Goal: Book appointment/travel/reservation

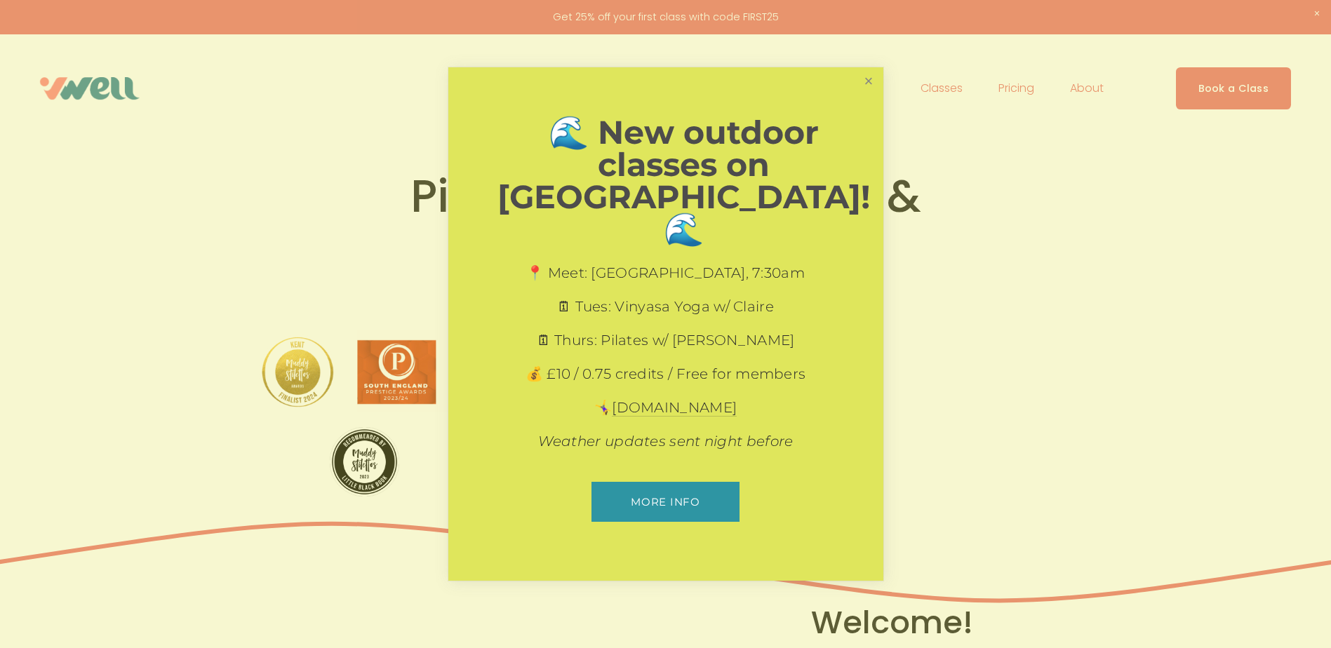
click at [871, 94] on link "Close" at bounding box center [868, 81] width 25 height 25
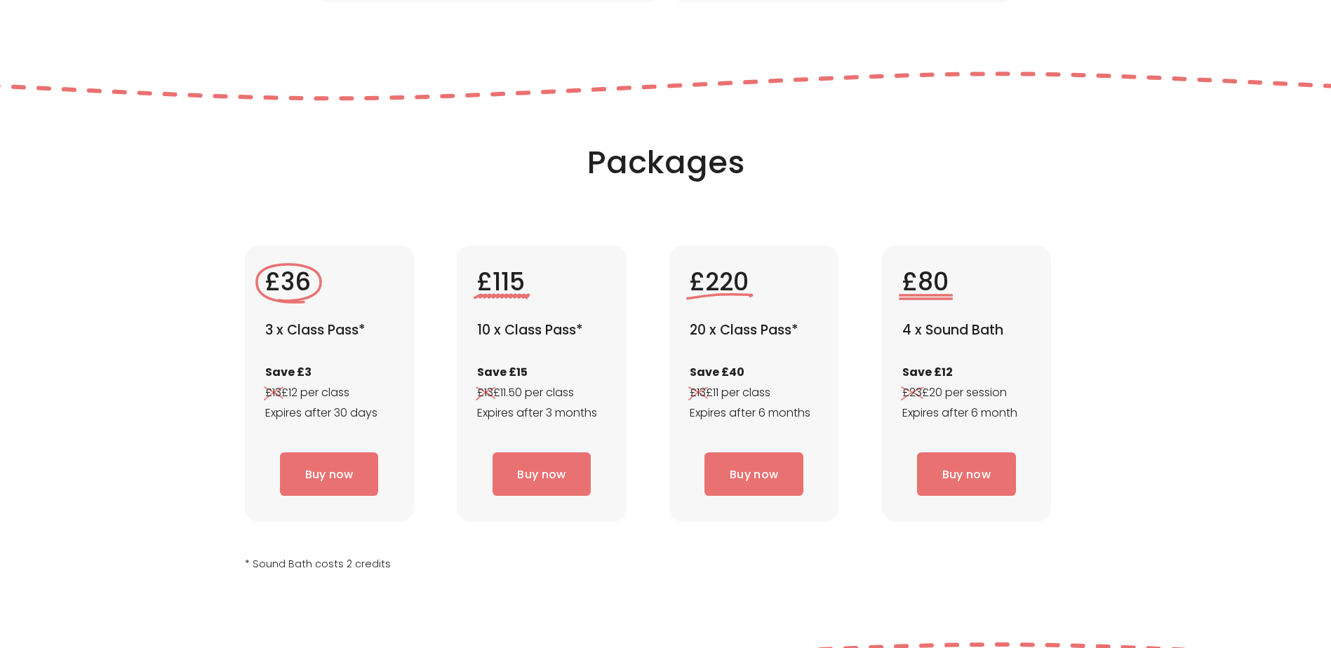
scroll to position [3999, 0]
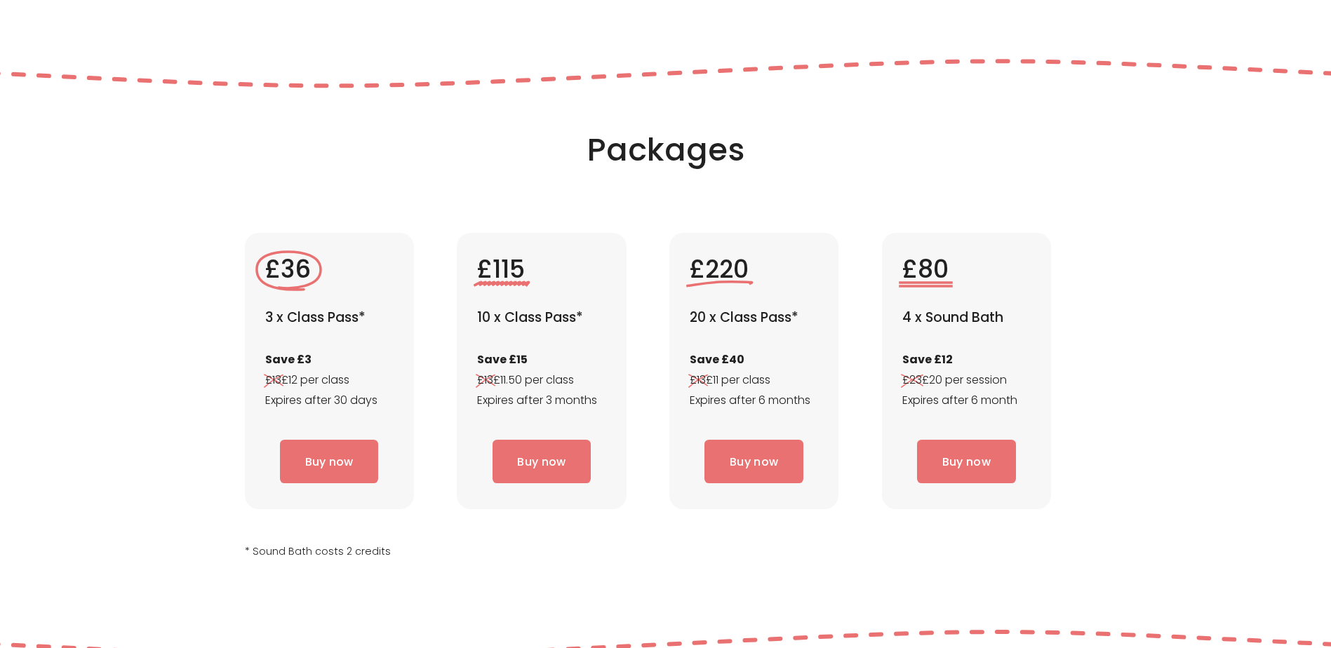
click at [122, 415] on div "Packages £36 3 x Class Pass* Save £3 £13 £12 per class Expires after 30 days Bu…" at bounding box center [665, 358] width 1331 height 457
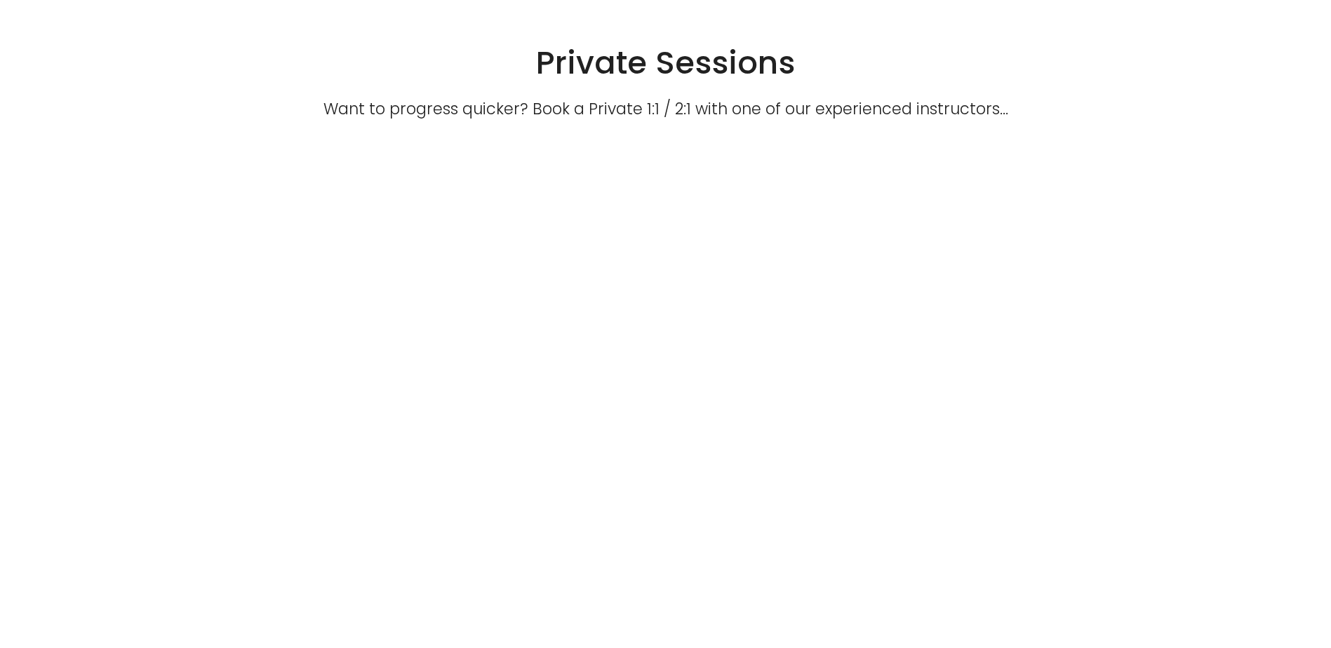
scroll to position [4701, 0]
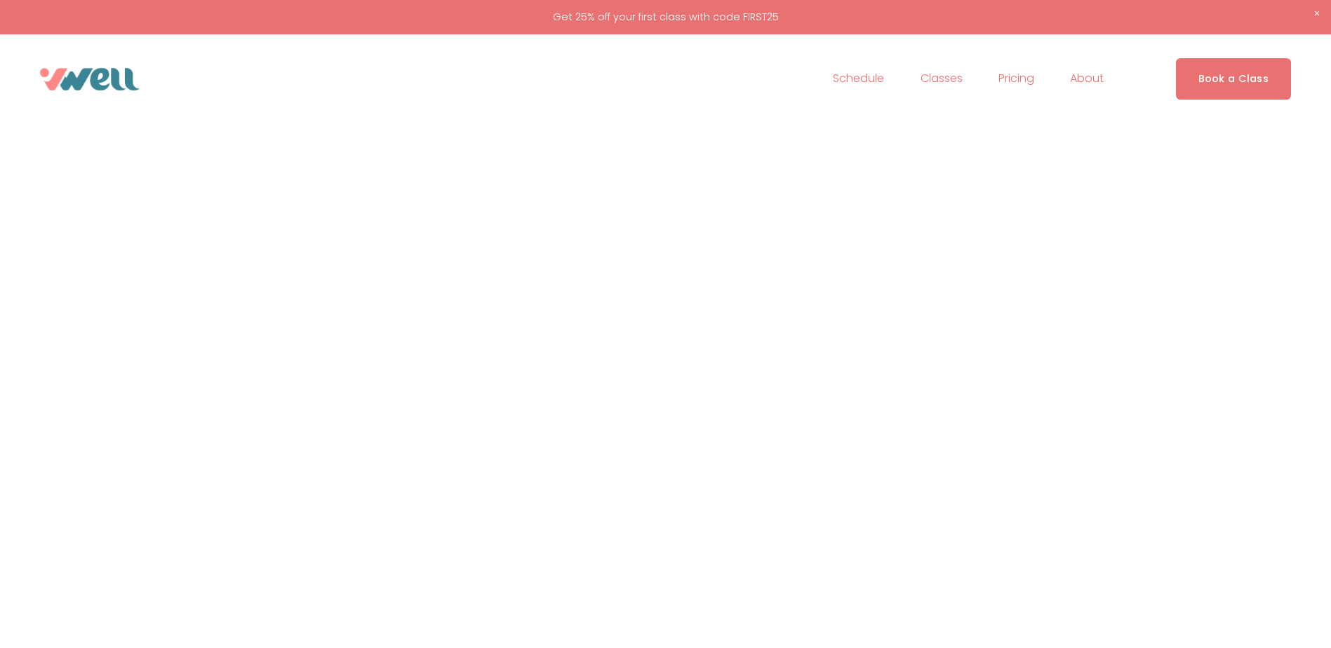
click at [941, 411] on div "Want to progress quicker? Book a Private 1:1 / 2:1 with one of our experienced …" at bounding box center [665, 427] width 1331 height 767
click at [949, 81] on span "Classes" at bounding box center [942, 79] width 42 height 20
click at [0, 0] on span "Pilates" at bounding box center [0, 0] width 0 height 0
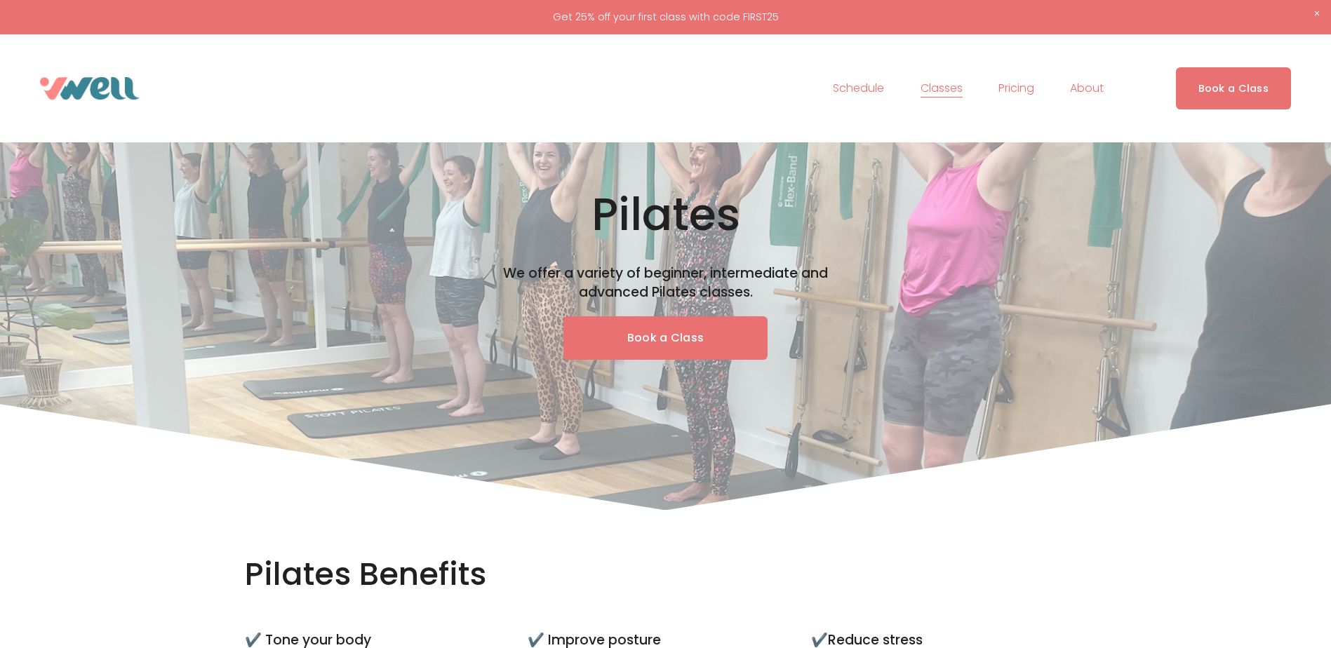
click at [69, 523] on div "Pilates Benefits ✔️ Tone your body Pilates is a great way to tone your muscles …" at bounding box center [665, 653] width 1331 height 287
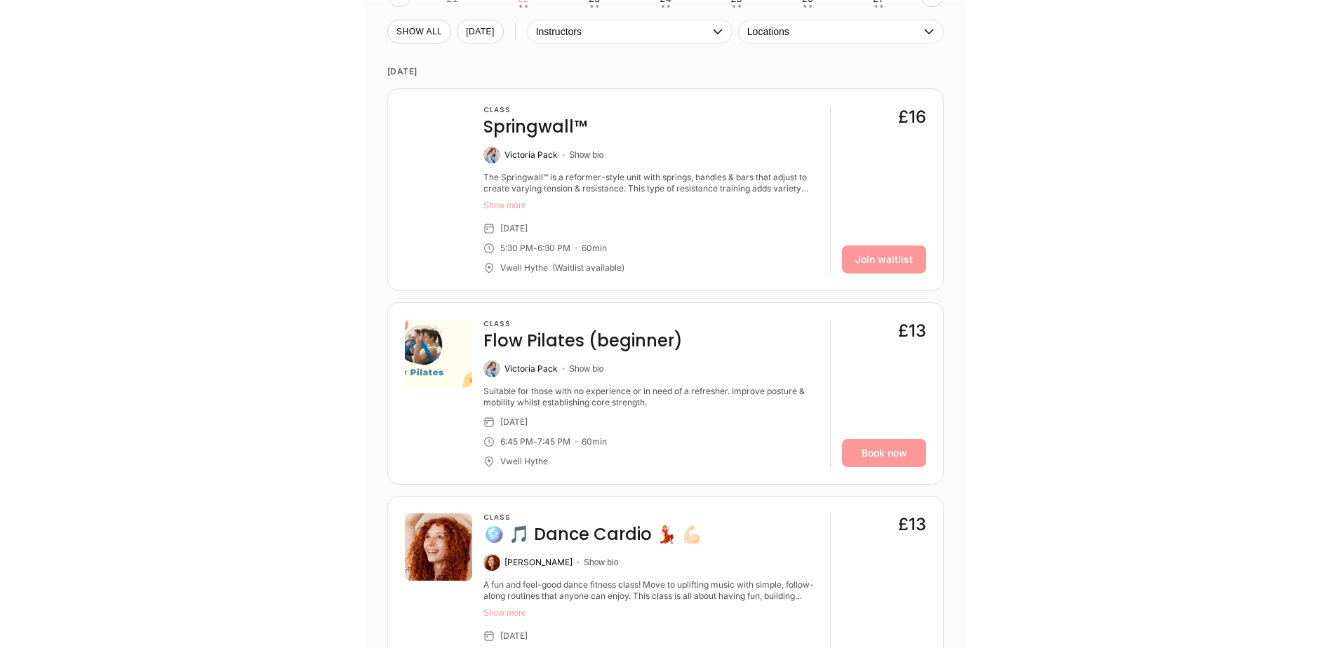
scroll to position [1473, 0]
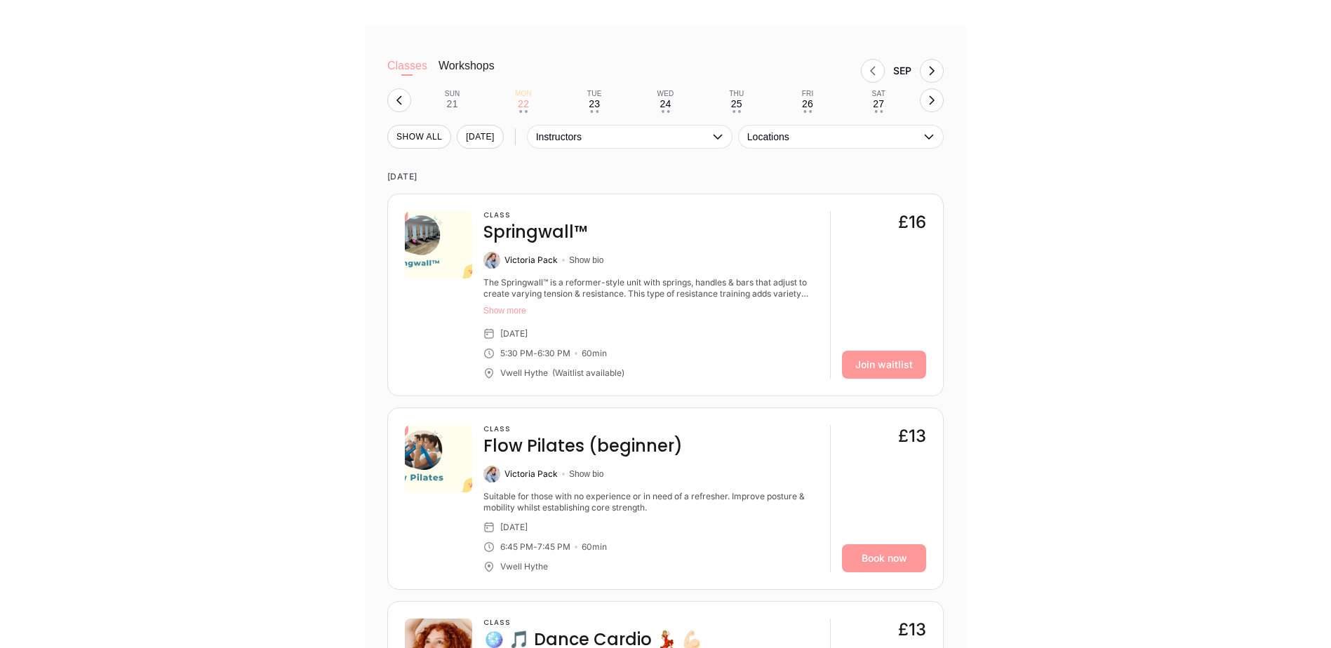
scroll to position [1333, 0]
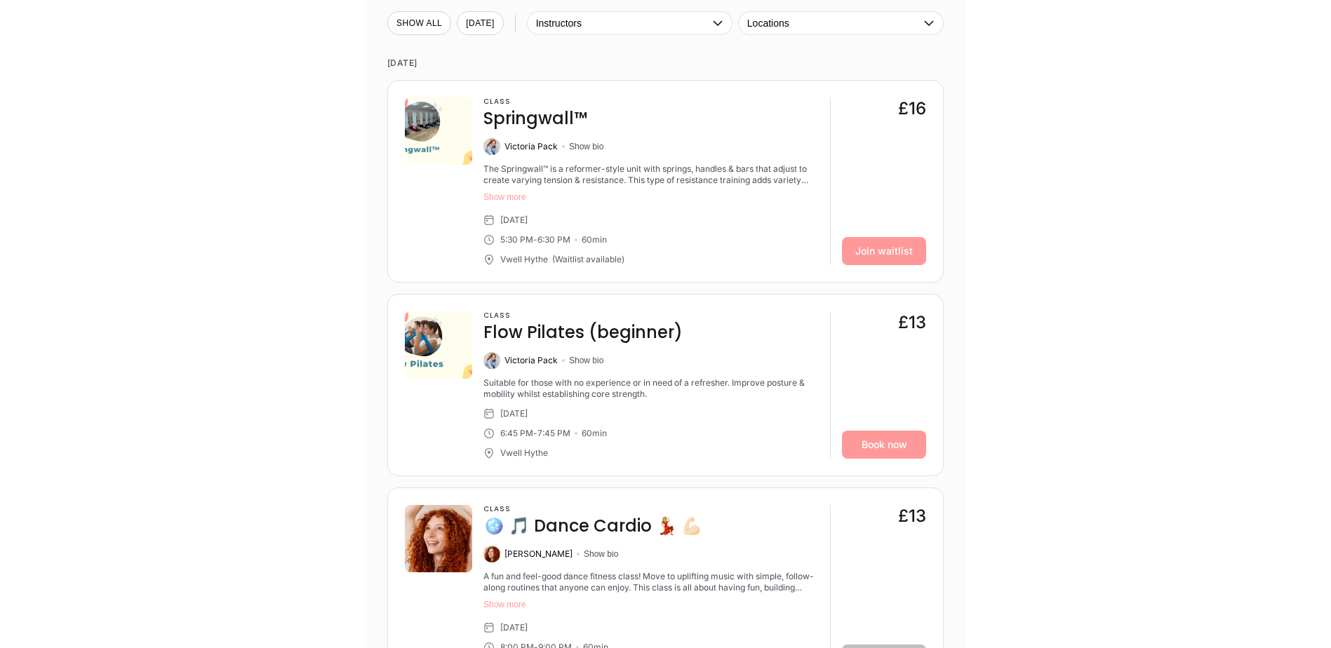
scroll to position [1473, 0]
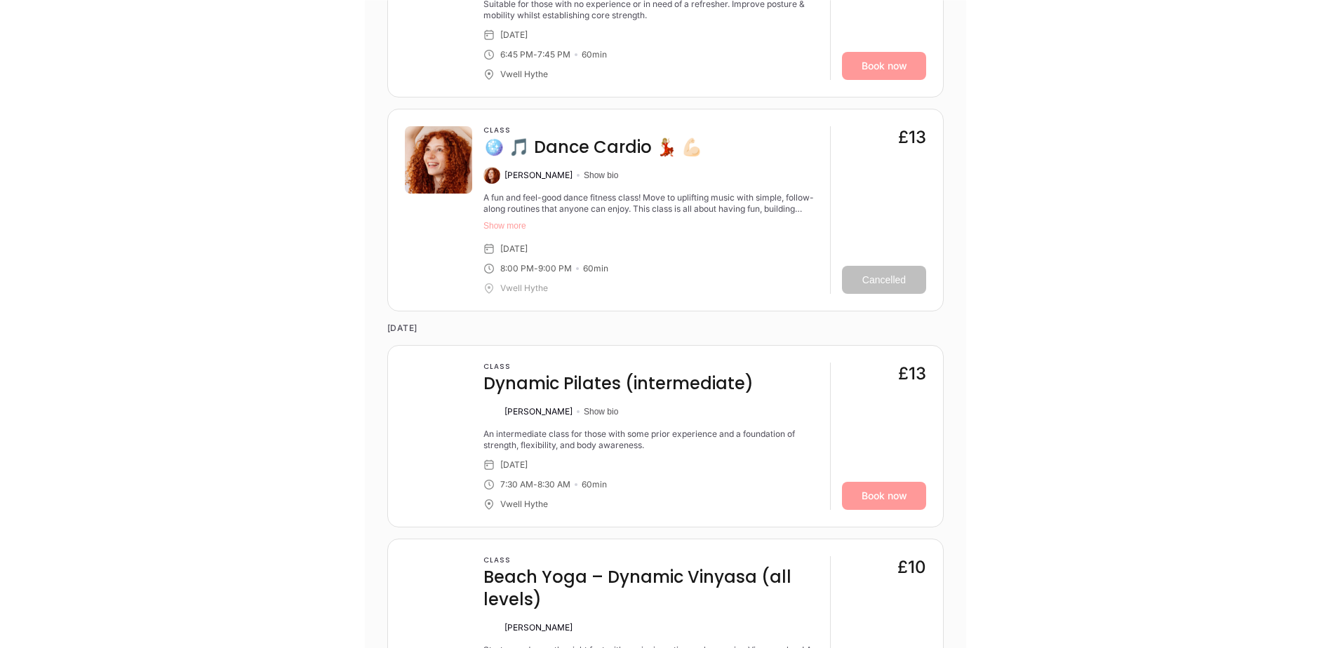
scroll to position [1894, 0]
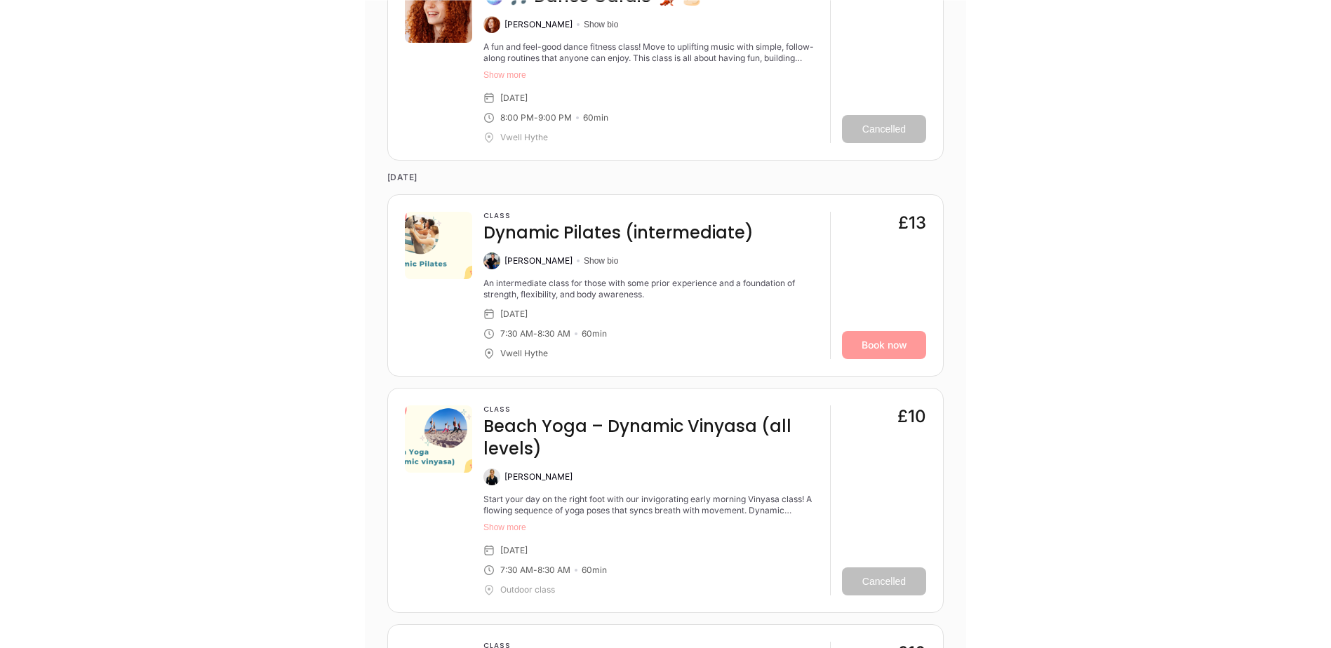
scroll to position [2035, 0]
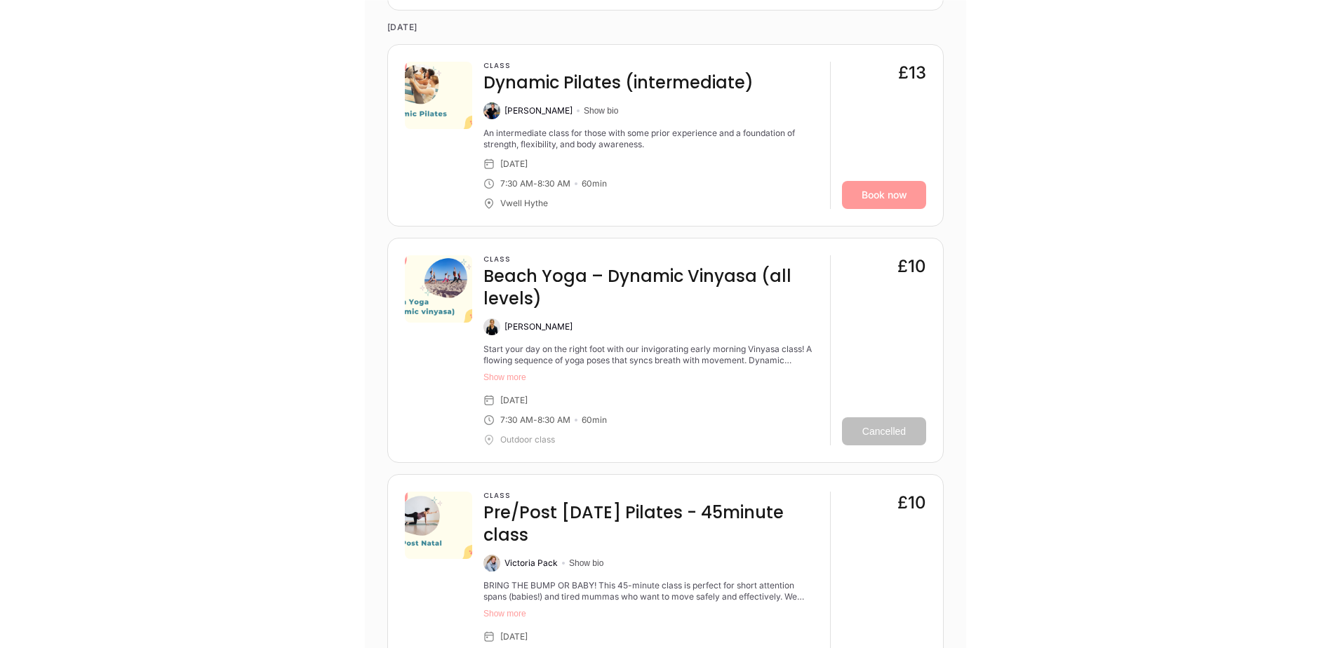
scroll to position [2175, 0]
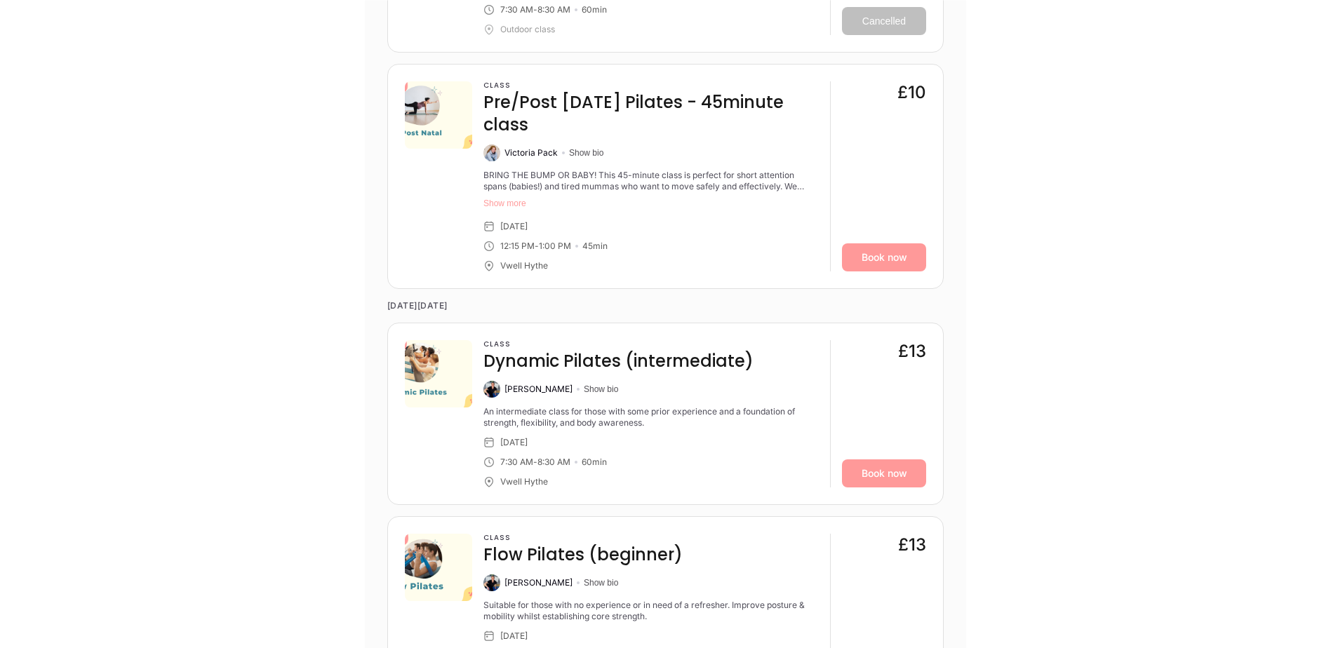
scroll to position [2596, 0]
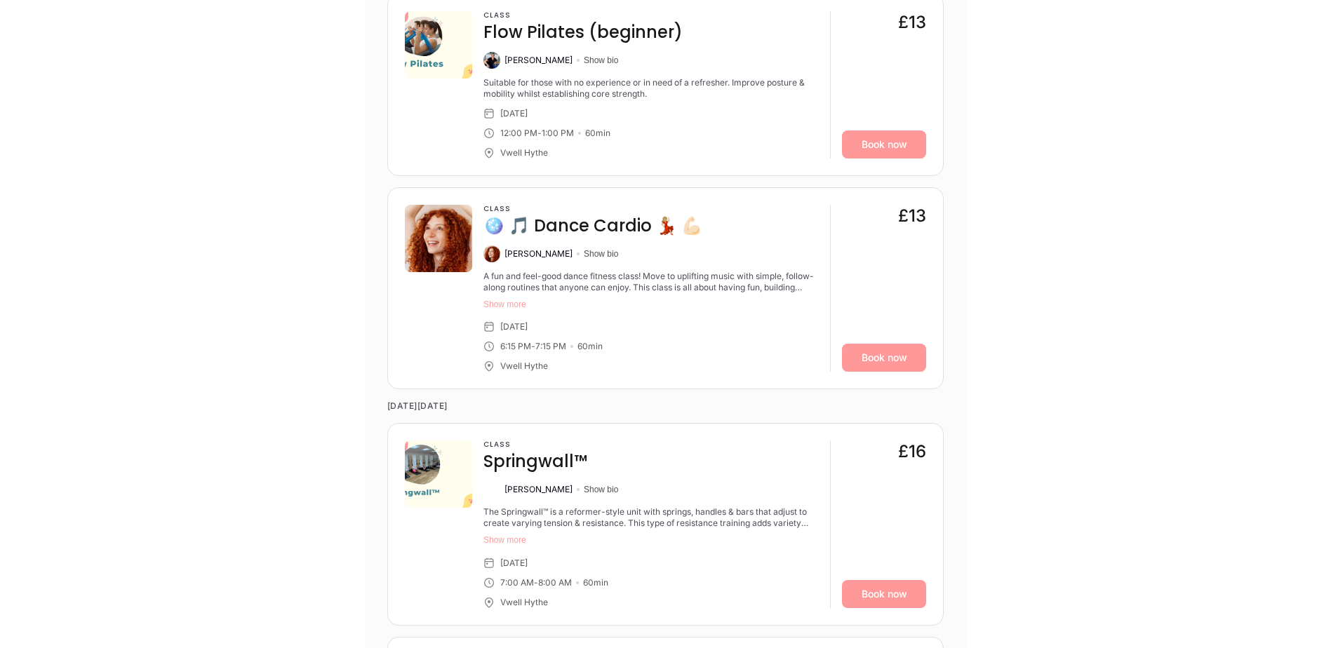
scroll to position [3087, 0]
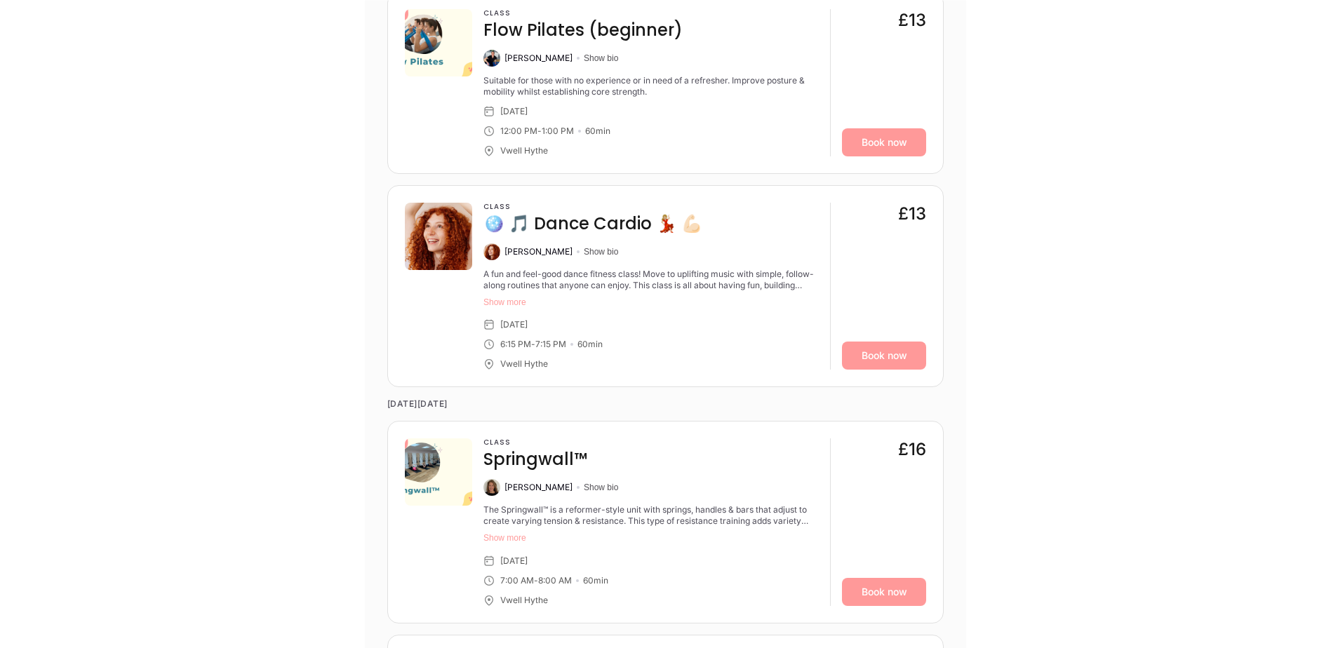
click at [954, 264] on div "Classes Workshops Sep Sun 21 Mon 22 • • Tue 23 • • Wed 24 • • Thu 25 • • Fri 26…" at bounding box center [665, 560] width 601 height 4528
click at [954, 266] on div "Classes Workshops Sep Sun 21 Mon 22 • • Tue 23 • • Wed 24 • • Thu 25 • • Fri 26…" at bounding box center [665, 560] width 601 height 4528
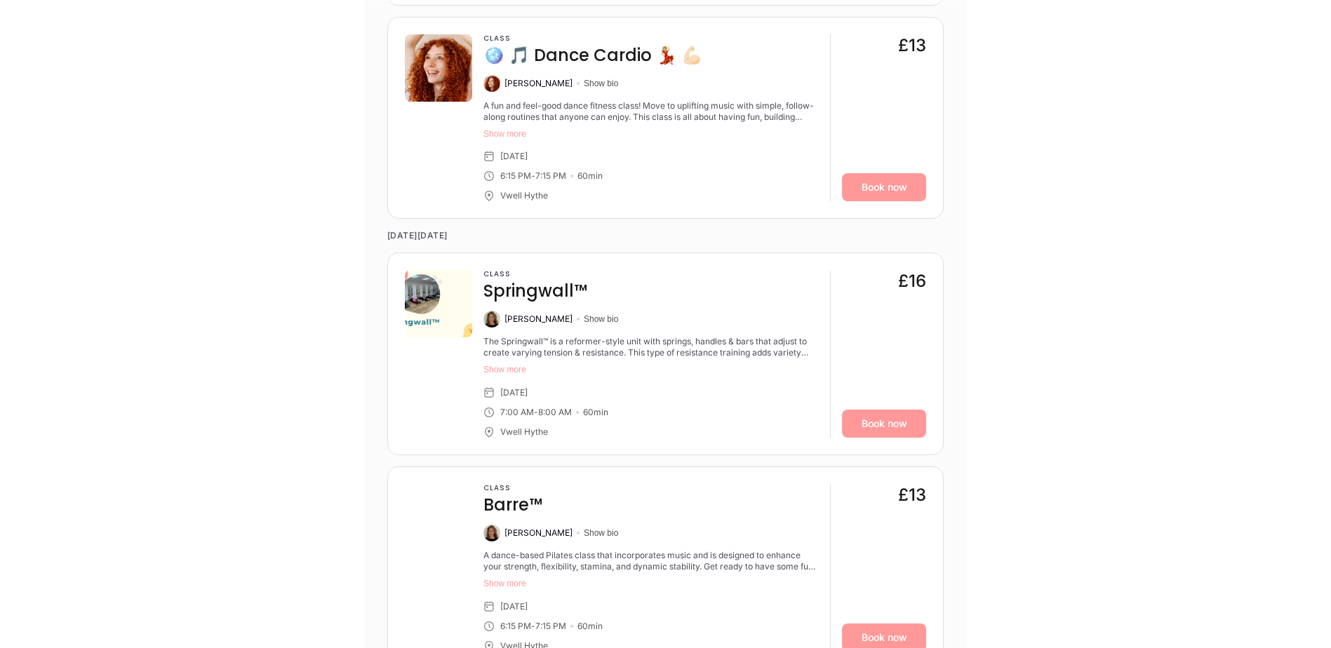
scroll to position [3368, 0]
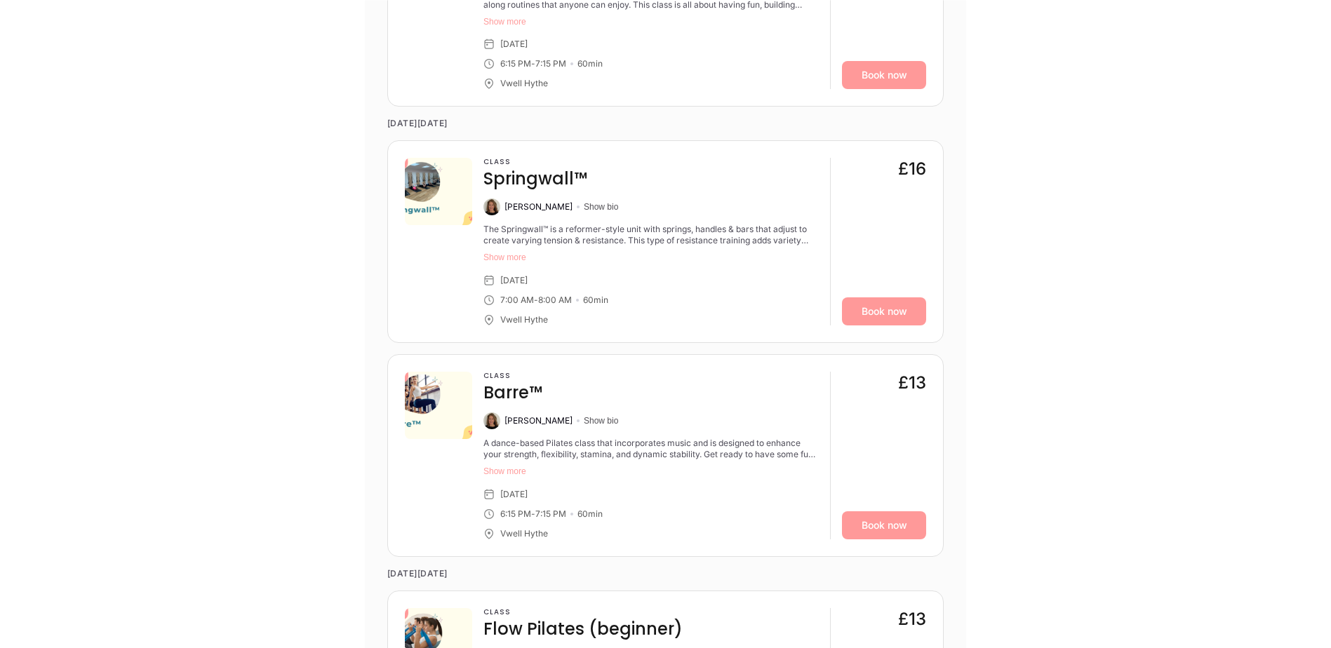
click at [957, 267] on div "Classes Workshops Sep Sun 21 Mon 22 • • Tue 23 • • Wed 24 • • Thu 25 • • Fri 26…" at bounding box center [665, 280] width 601 height 4528
click at [950, 220] on div "Classes Workshops Sep Sun 21 Mon 22 • • Tue 23 • • Wed 24 • • Thu 25 • • Fri 26…" at bounding box center [665, 280] width 601 height 4528
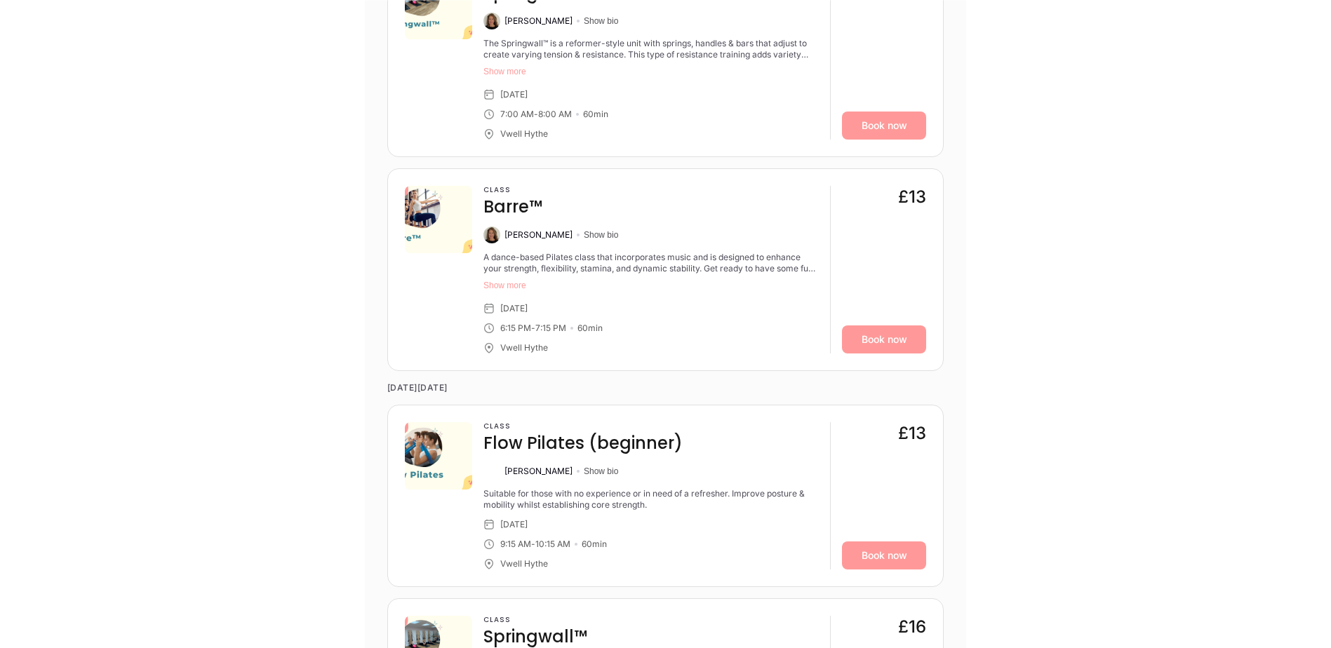
scroll to position [3578, 0]
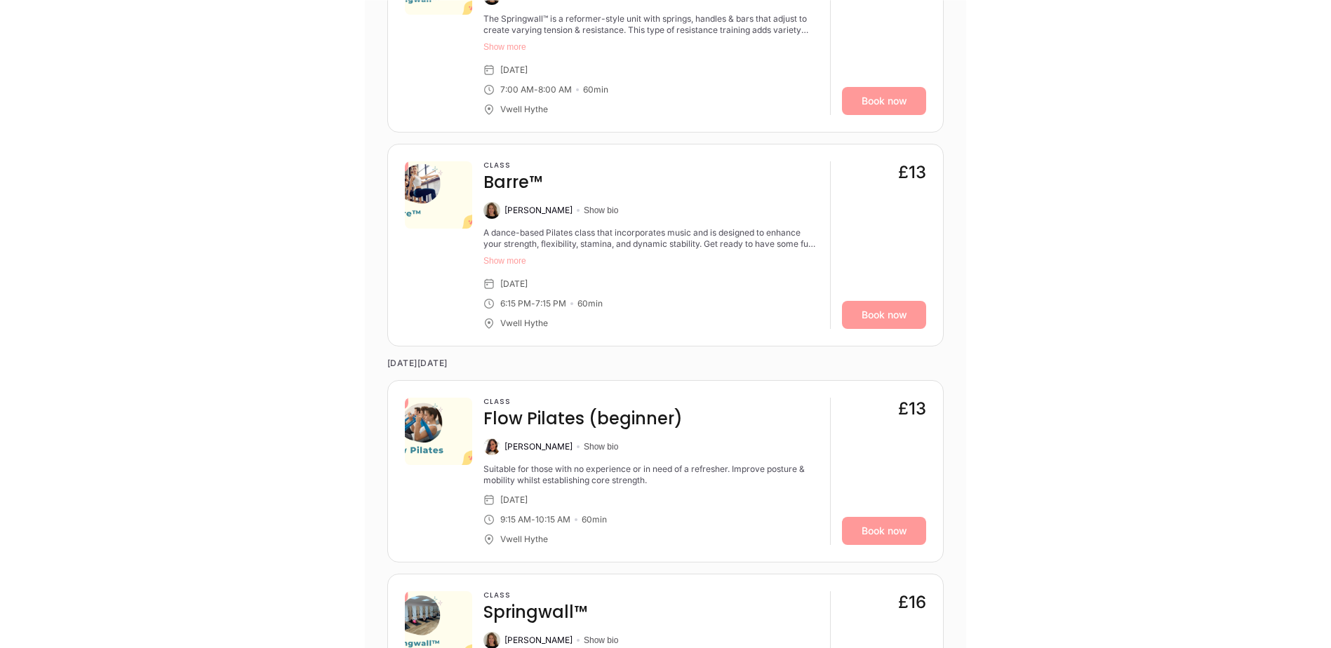
click at [950, 220] on div "Classes Workshops Sep Sun 21 Mon 22 • • Tue 23 • • Wed 24 • • Thu 25 • • Fri 26…" at bounding box center [665, 69] width 601 height 4528
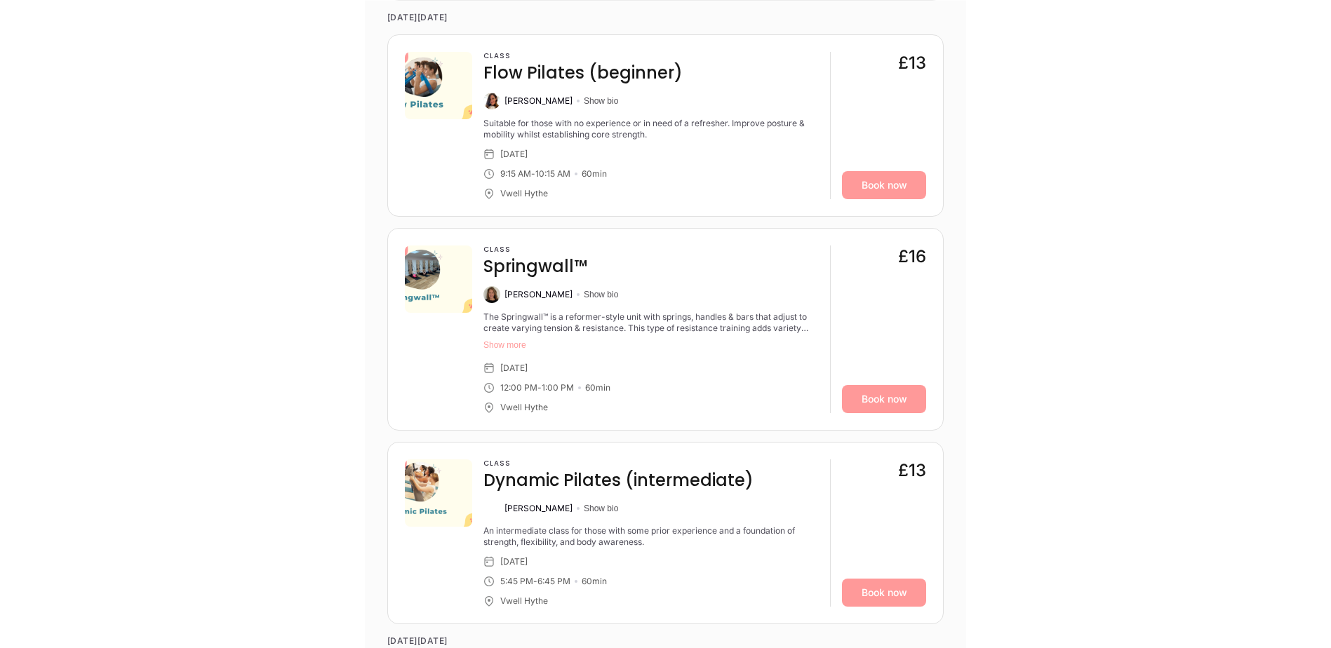
scroll to position [3929, 0]
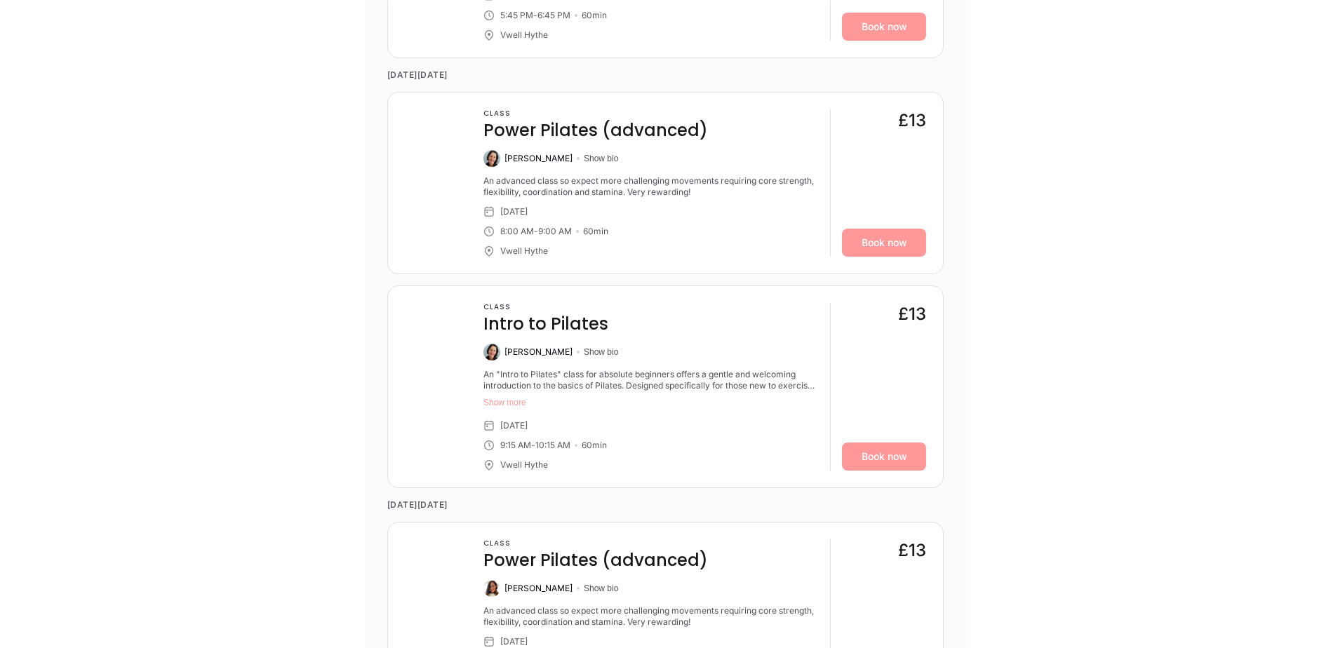
scroll to position [4561, 0]
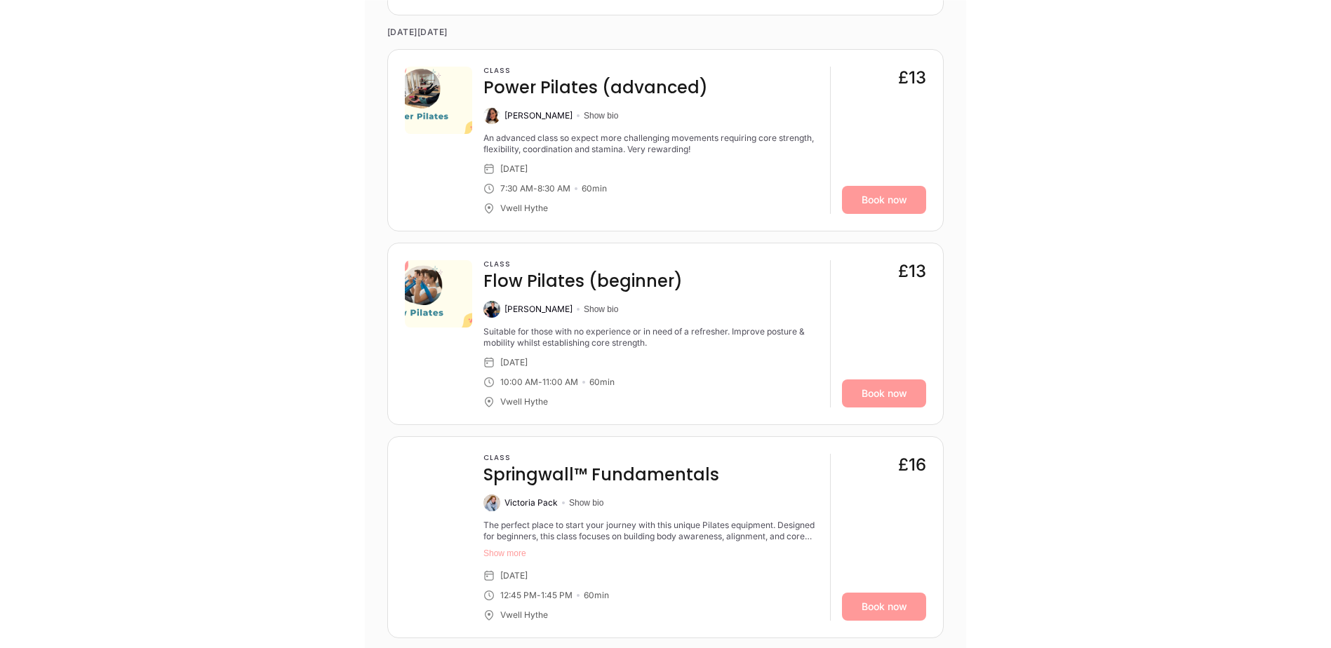
scroll to position [5052, 0]
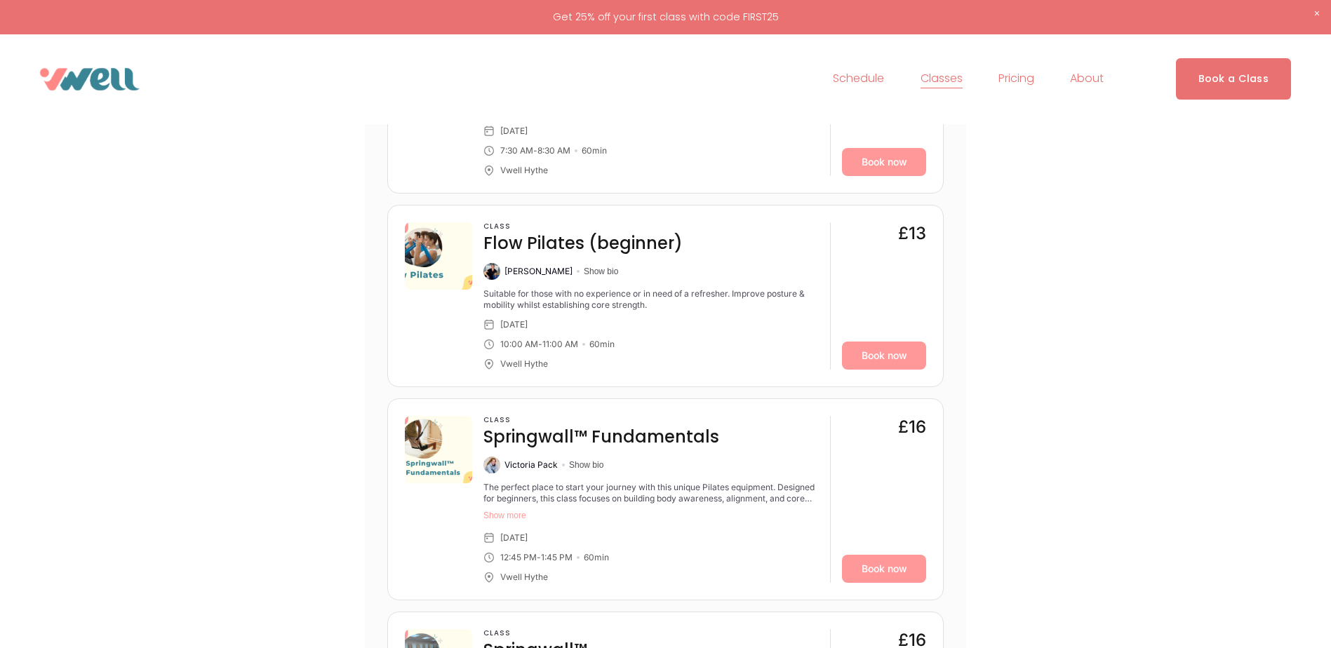
scroll to position [4982, 0]
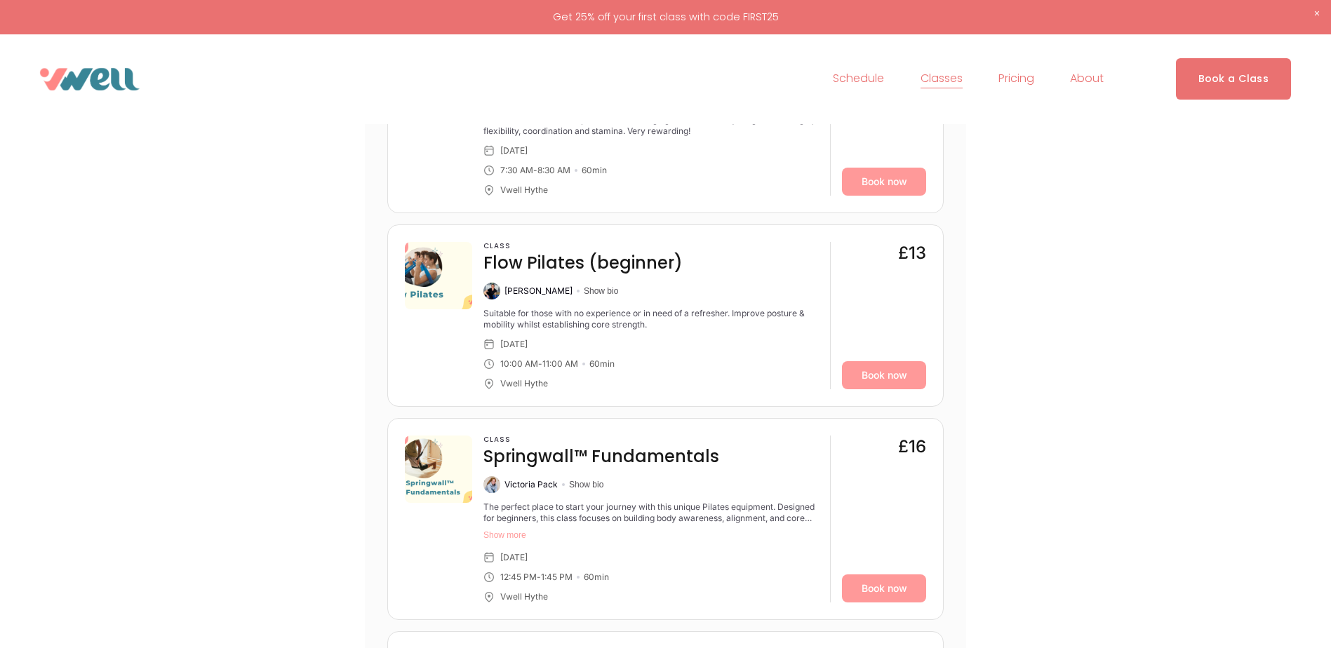
click at [856, 79] on link "Schedule" at bounding box center [858, 79] width 51 height 22
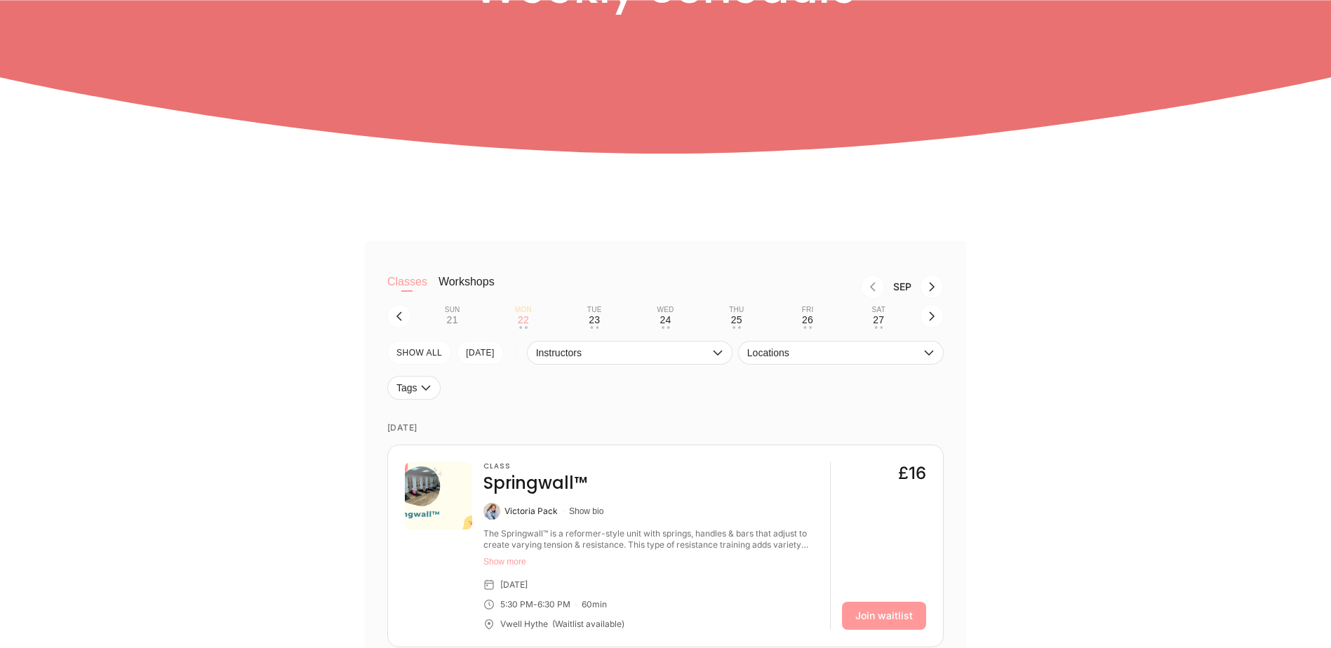
scroll to position [351, 0]
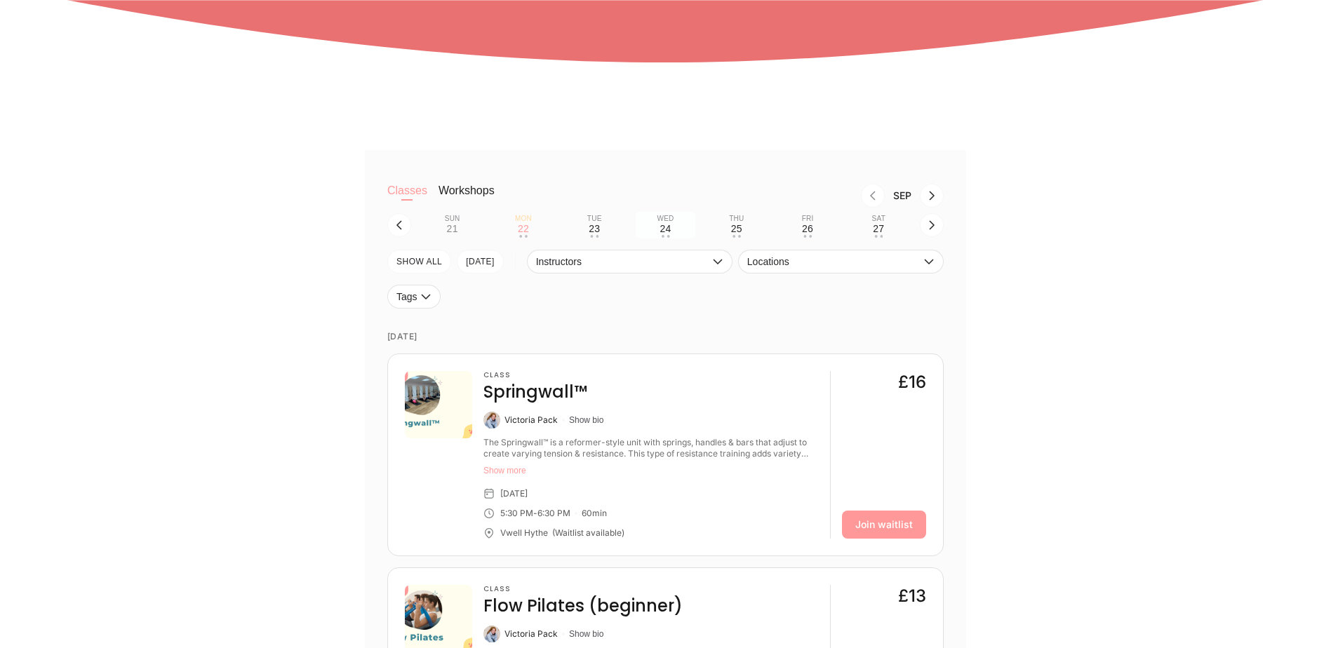
click at [666, 226] on div "24" at bounding box center [665, 228] width 11 height 11
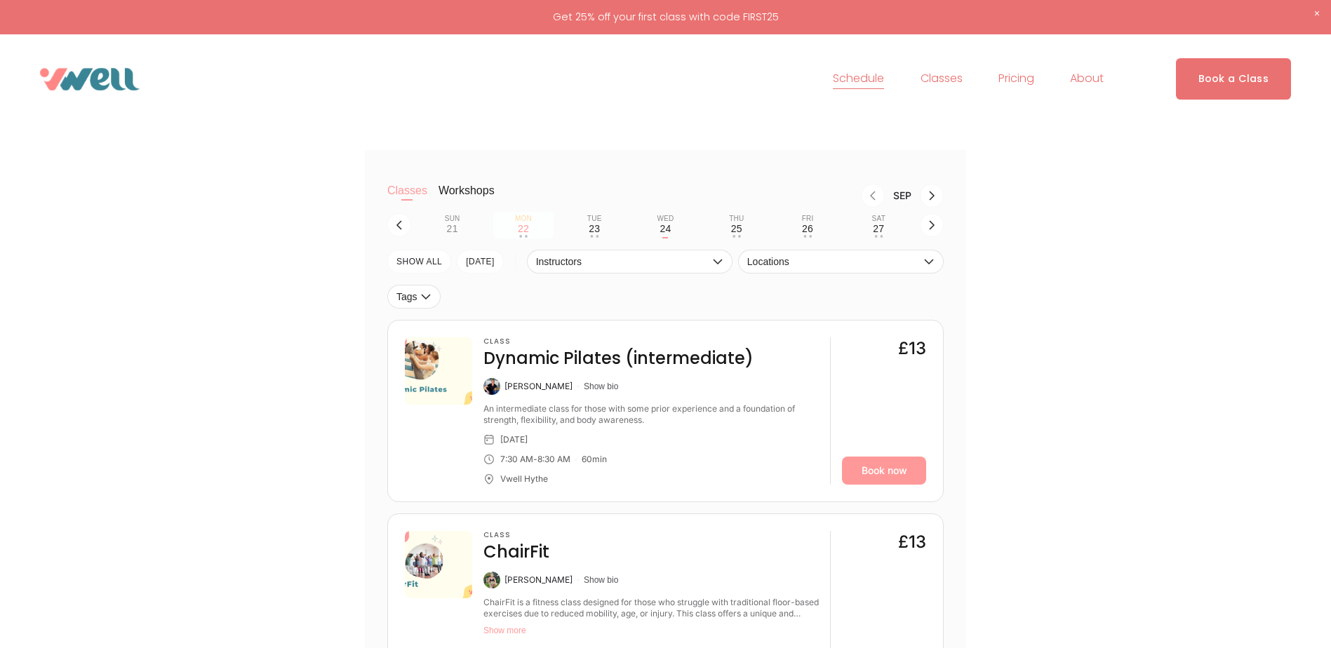
click at [523, 229] on div "22" at bounding box center [523, 228] width 11 height 11
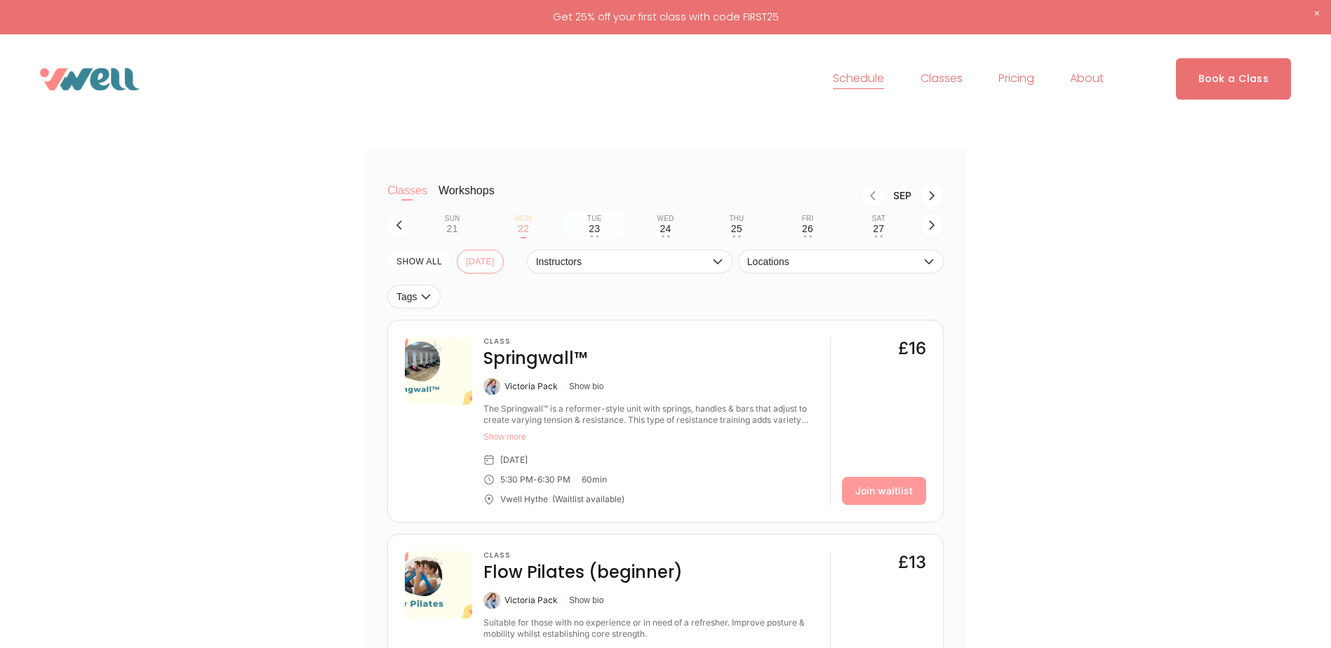
click at [591, 230] on div "23" at bounding box center [594, 228] width 11 height 11
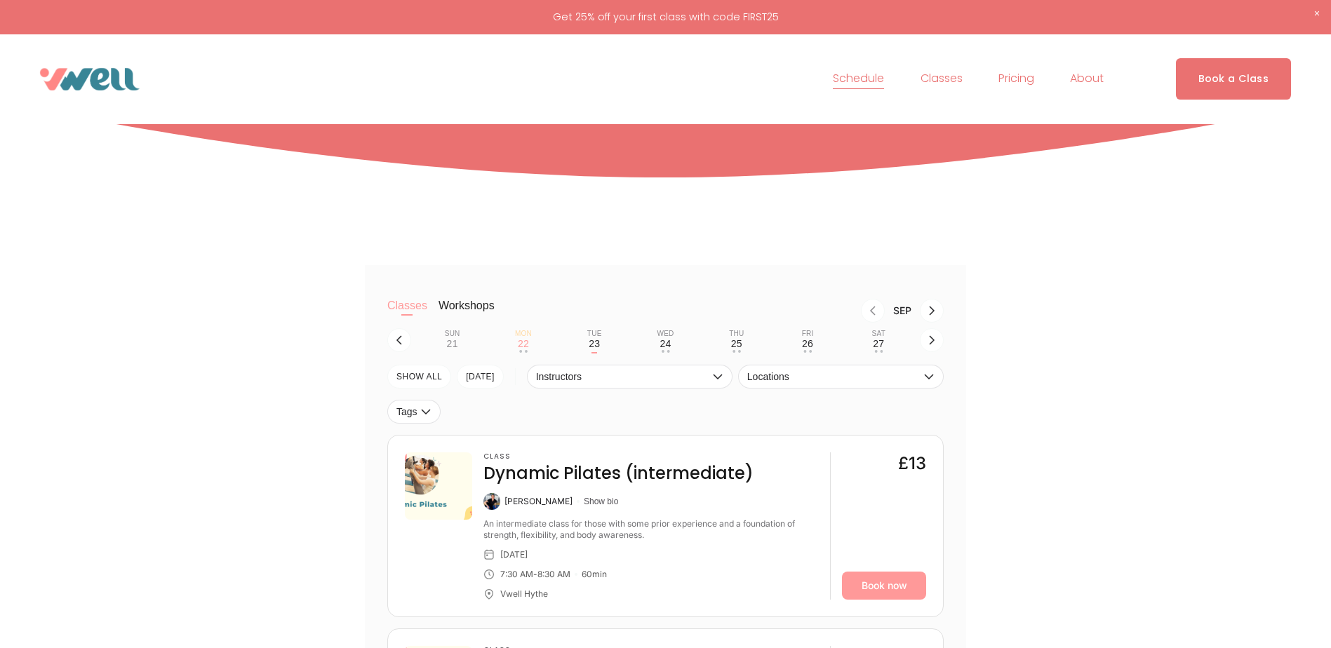
scroll to position [210, 0]
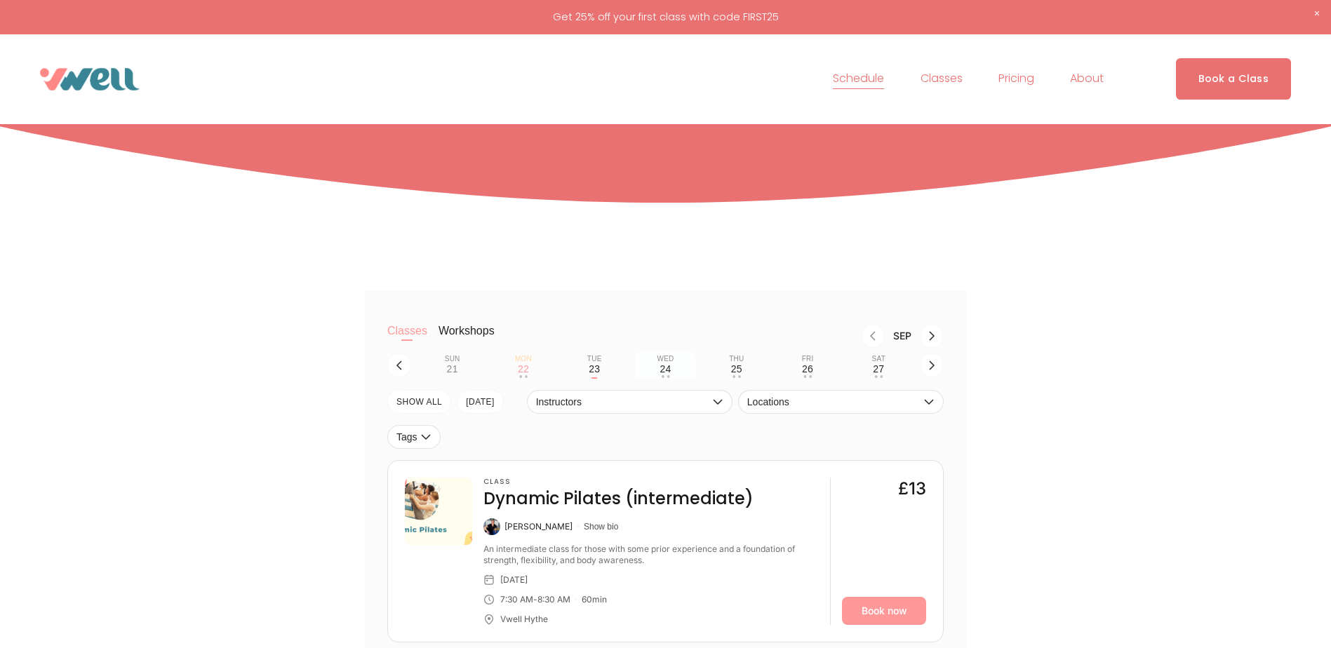
click at [664, 366] on div "24" at bounding box center [665, 368] width 11 height 11
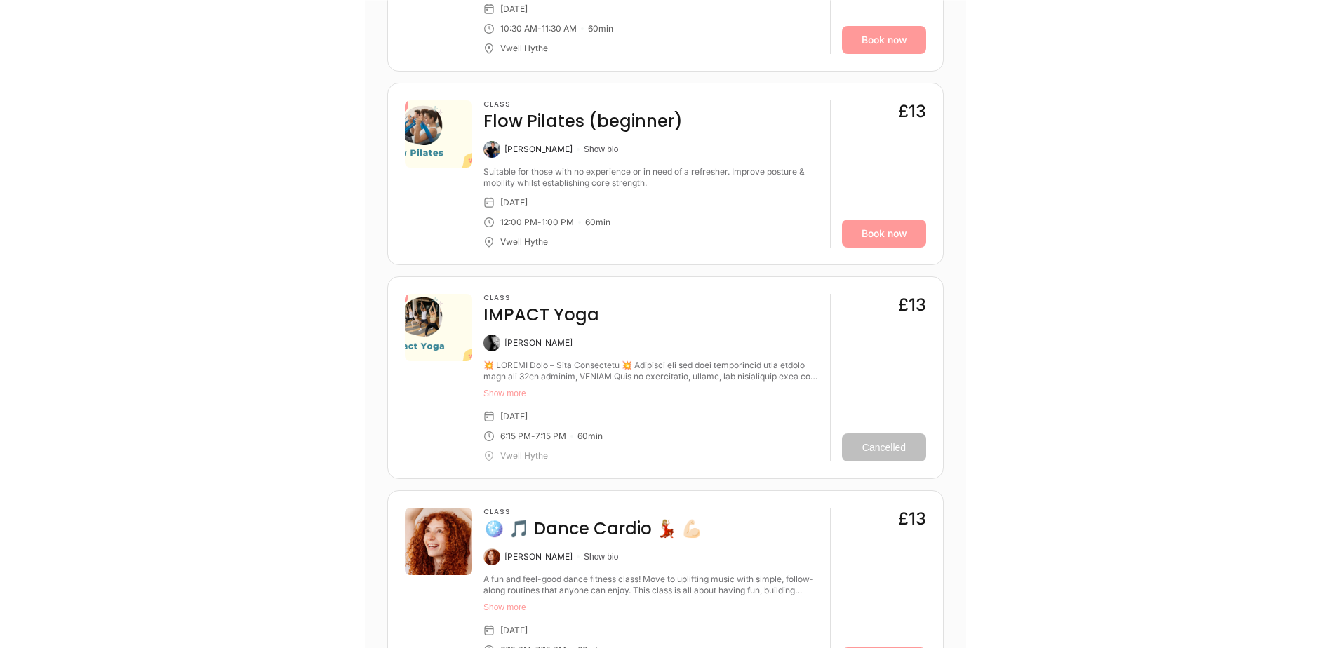
scroll to position [1052, 0]
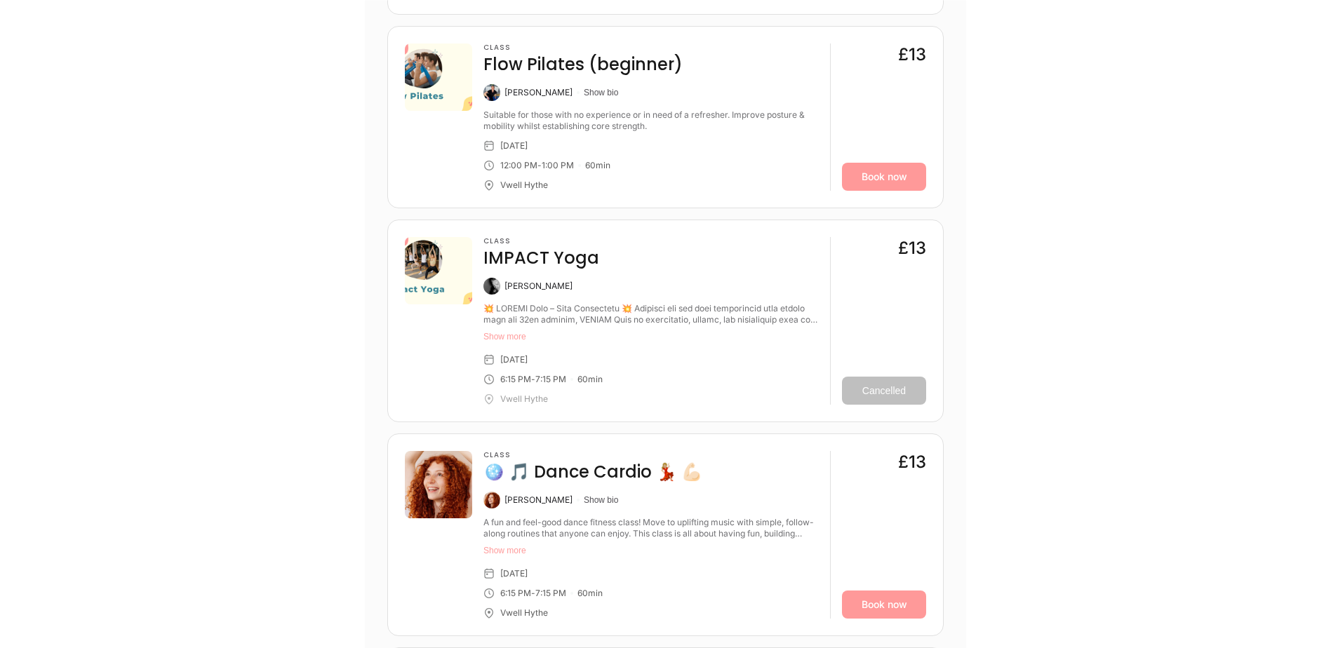
click at [371, 353] on div "Classes Workshops Sep Sun 21 Mon 22 • • Tue 23 • • Wed 24 Thu 25 • • Fri 26 • •…" at bounding box center [665, 175] width 601 height 1452
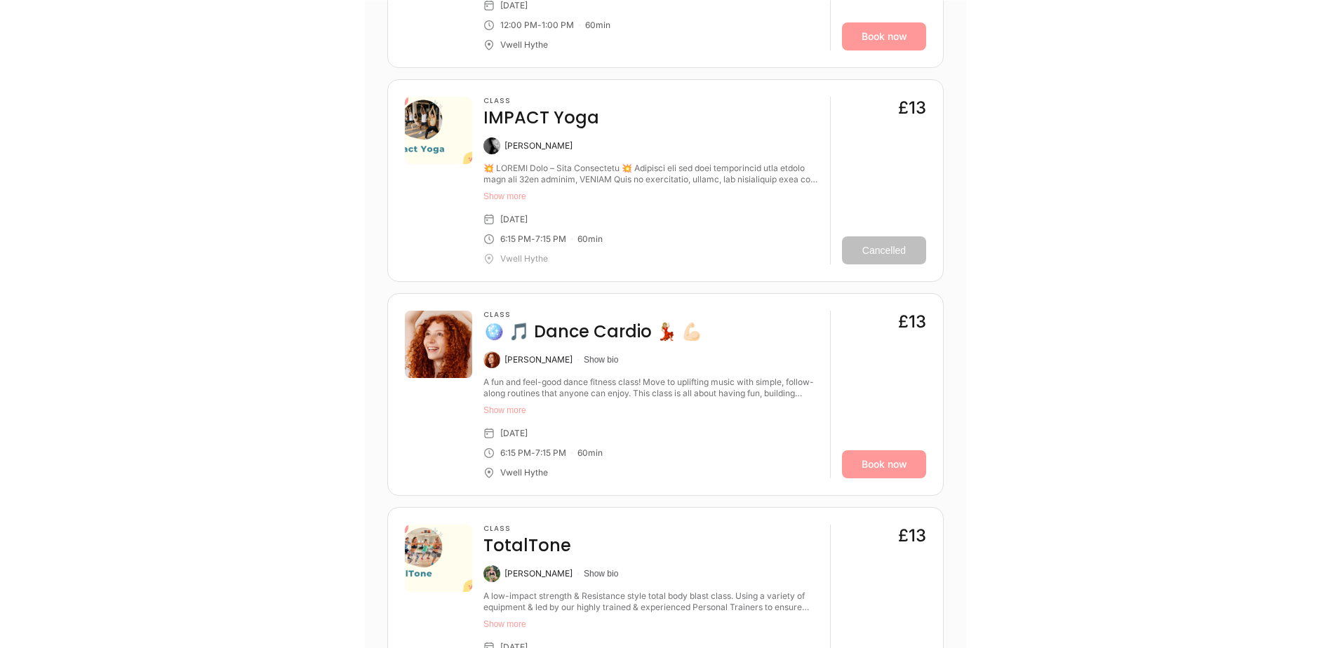
scroll to position [1263, 0]
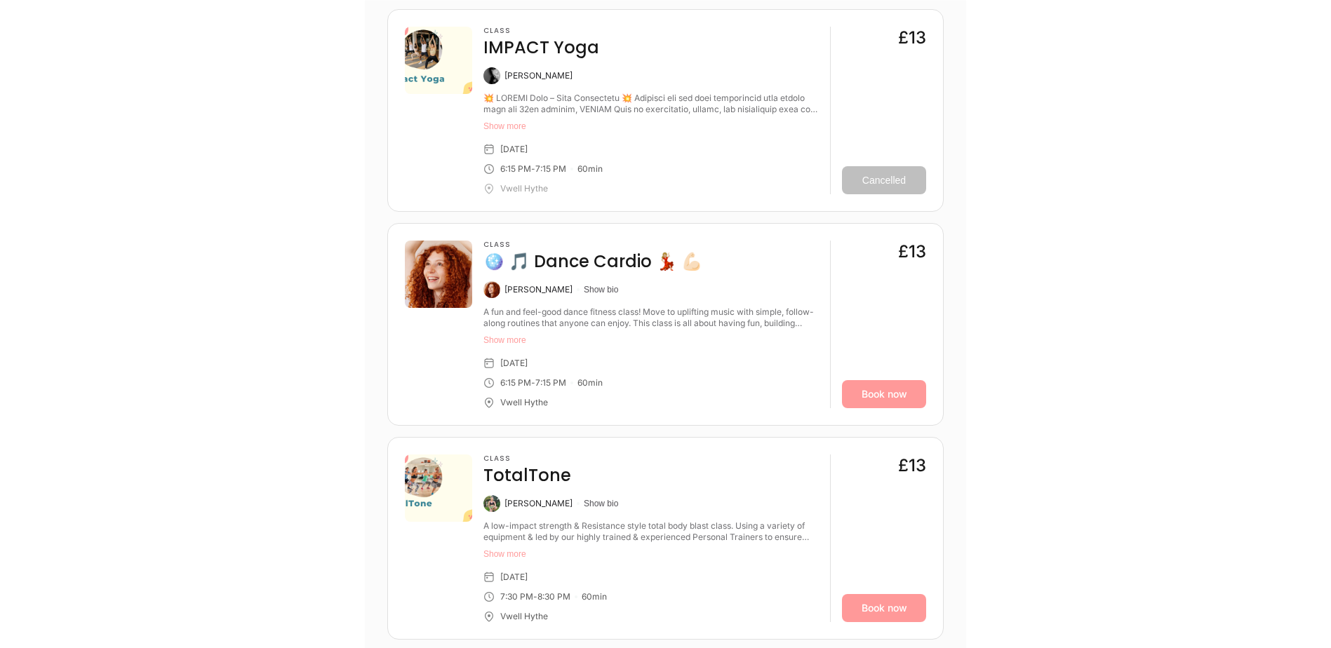
click at [504, 556] on button "Show more" at bounding box center [650, 554] width 335 height 11
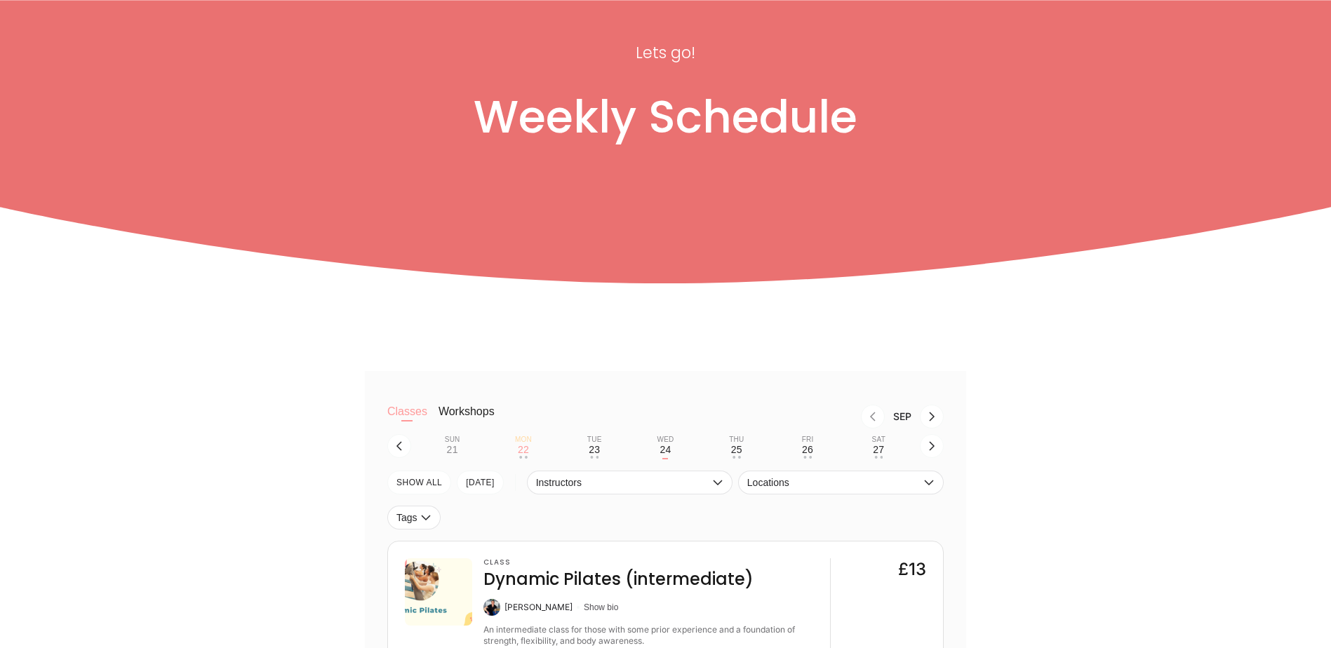
scroll to position [210, 0]
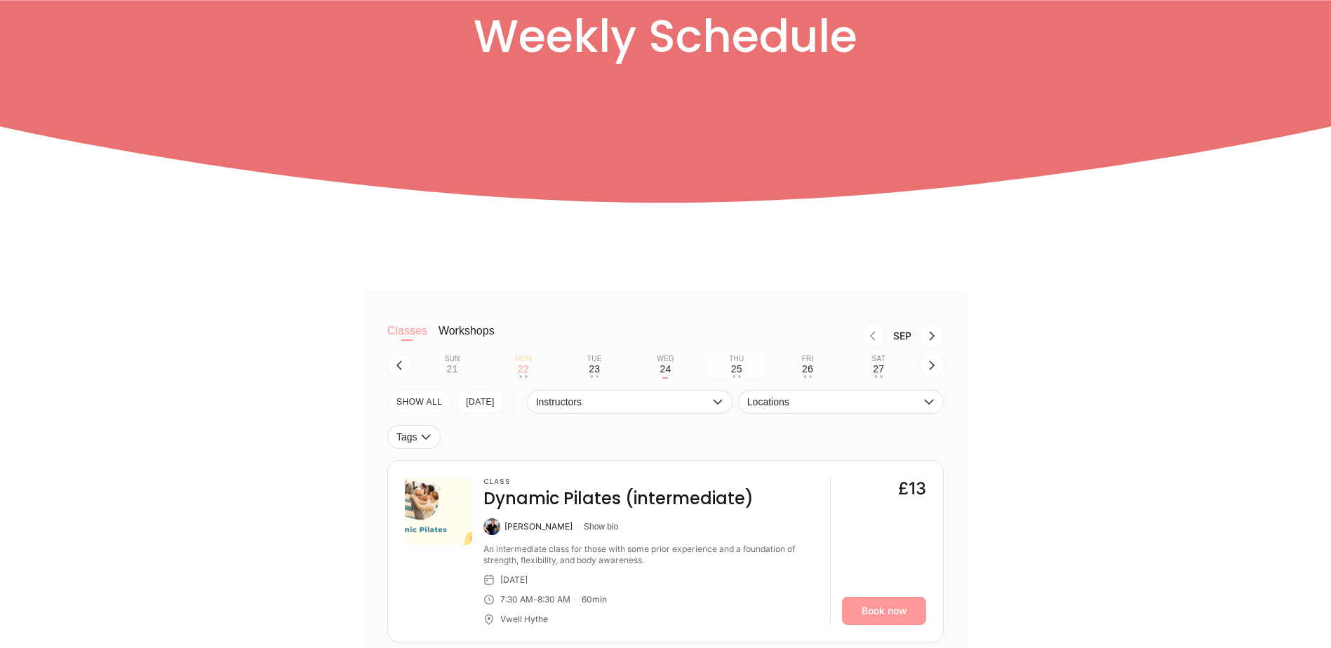
click at [737, 373] on div "25" at bounding box center [736, 368] width 11 height 11
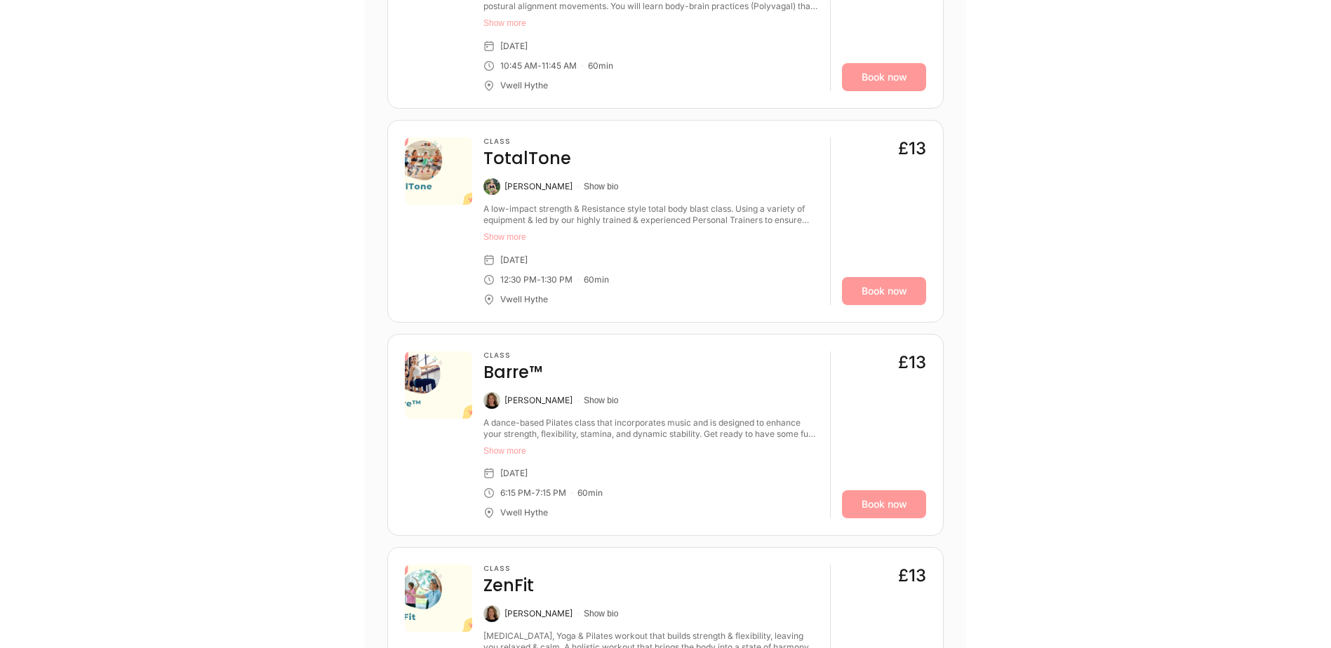
scroll to position [1263, 0]
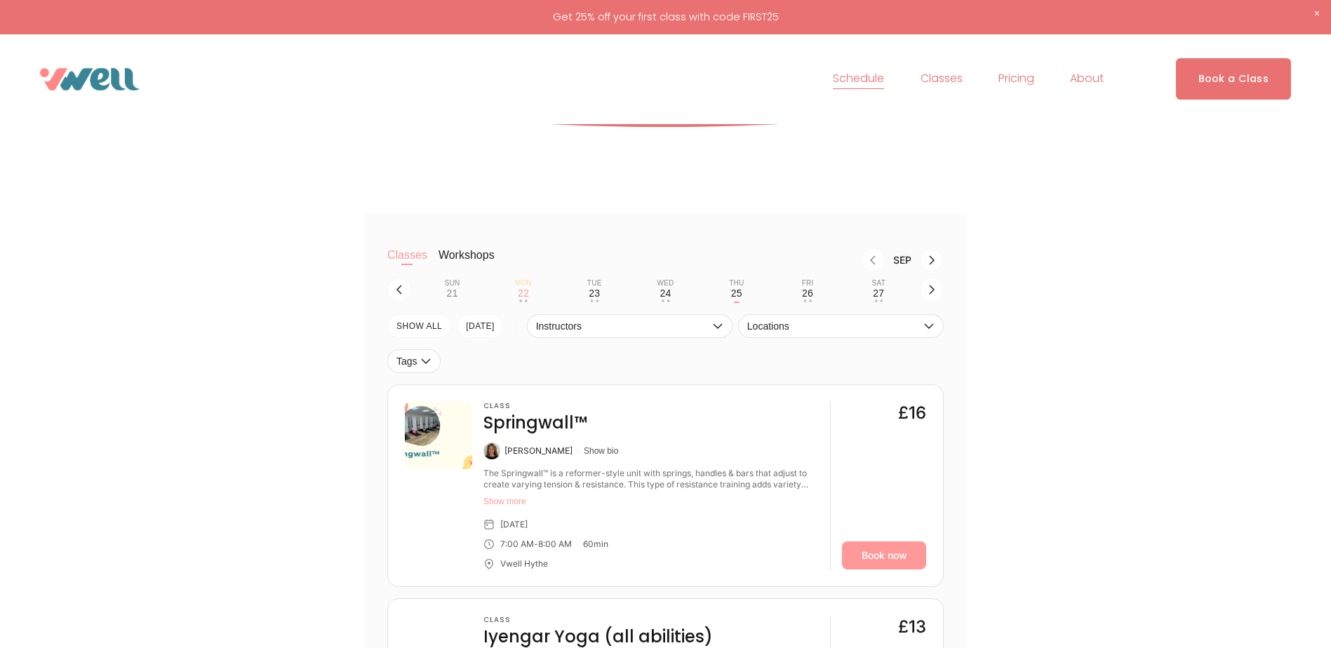
scroll to position [281, 0]
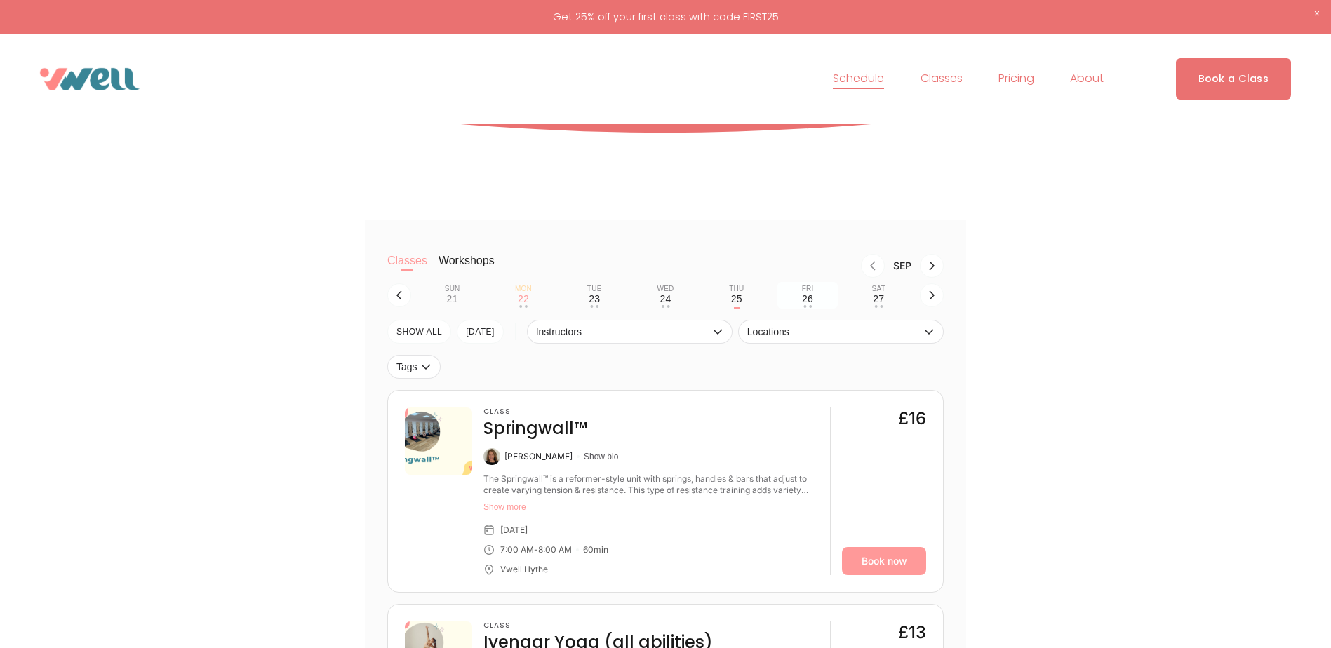
click at [811, 300] on div "26" at bounding box center [807, 298] width 11 height 11
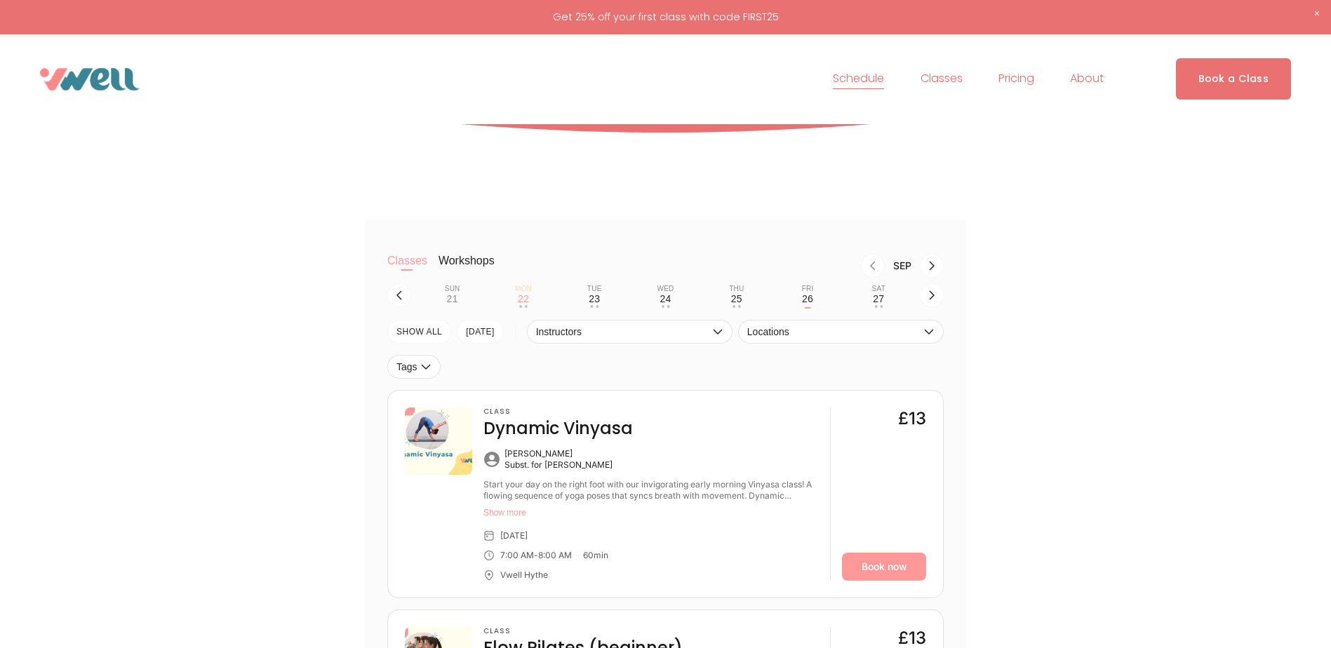
click at [877, 300] on div "27" at bounding box center [878, 298] width 11 height 11
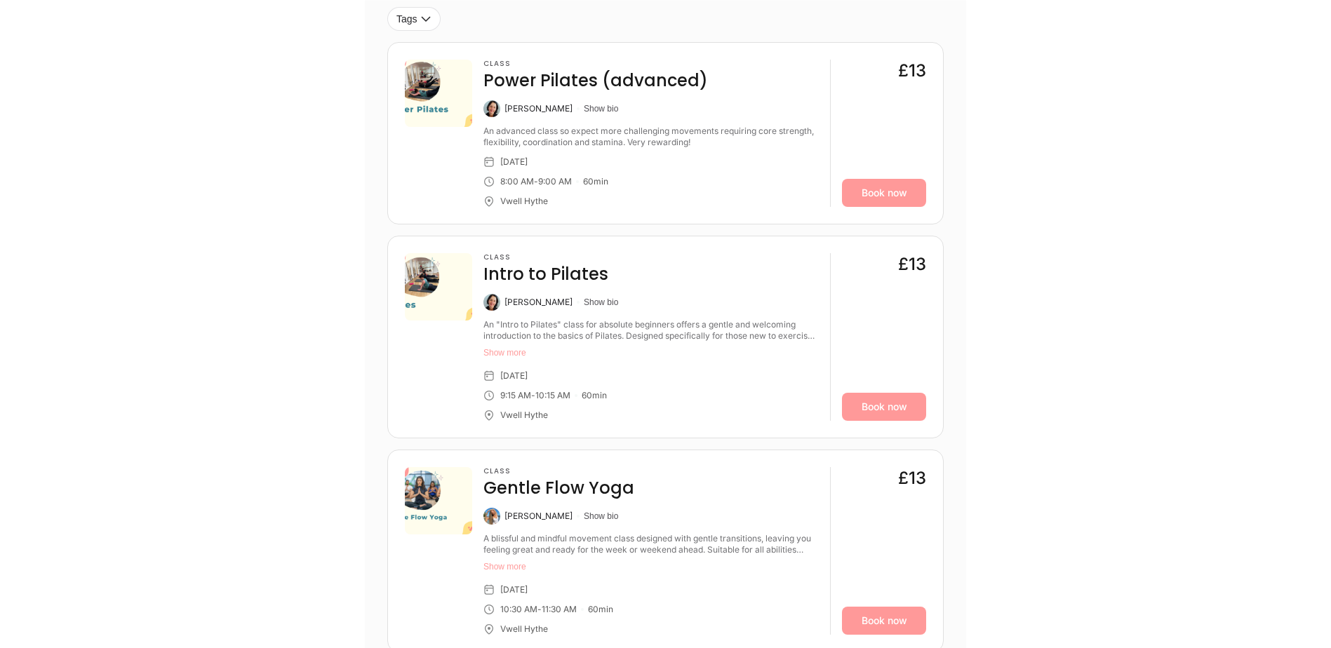
scroll to position [631, 0]
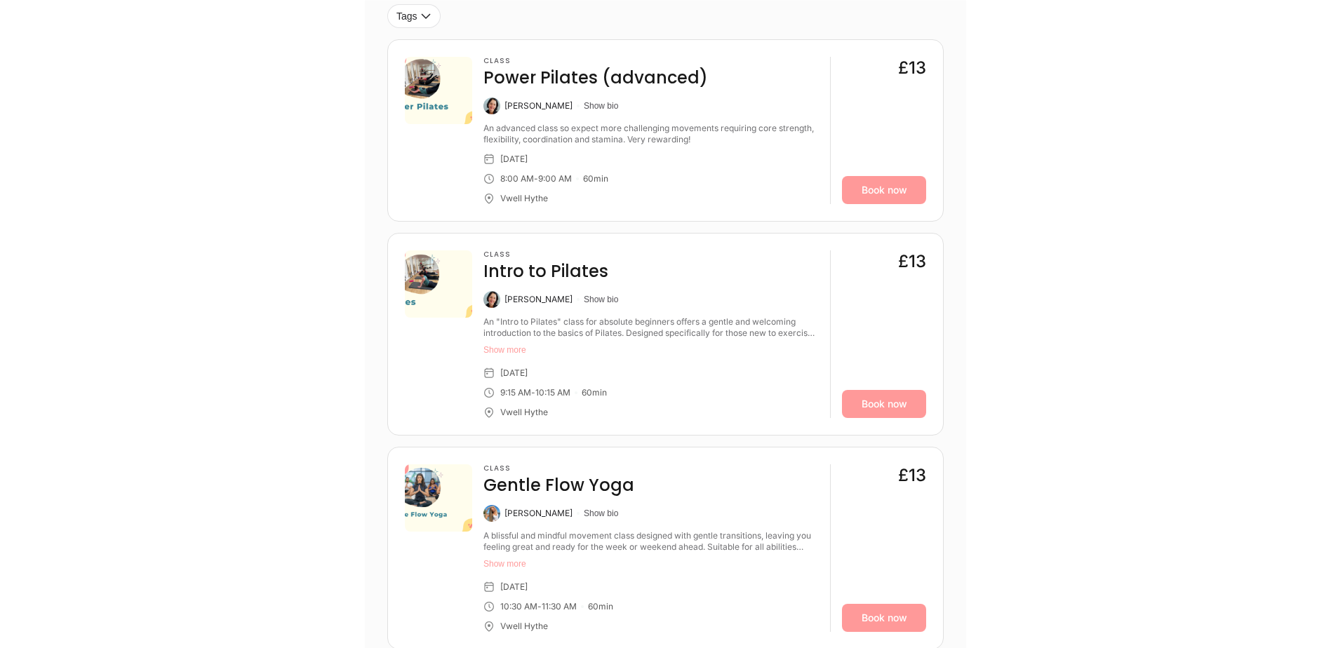
click at [955, 317] on div "Classes Workshops Sep Sun 21 Mon 22 • • Tue 23 • • Wed 24 • • Thu 25 • • Fri 26…" at bounding box center [665, 284] width 601 height 831
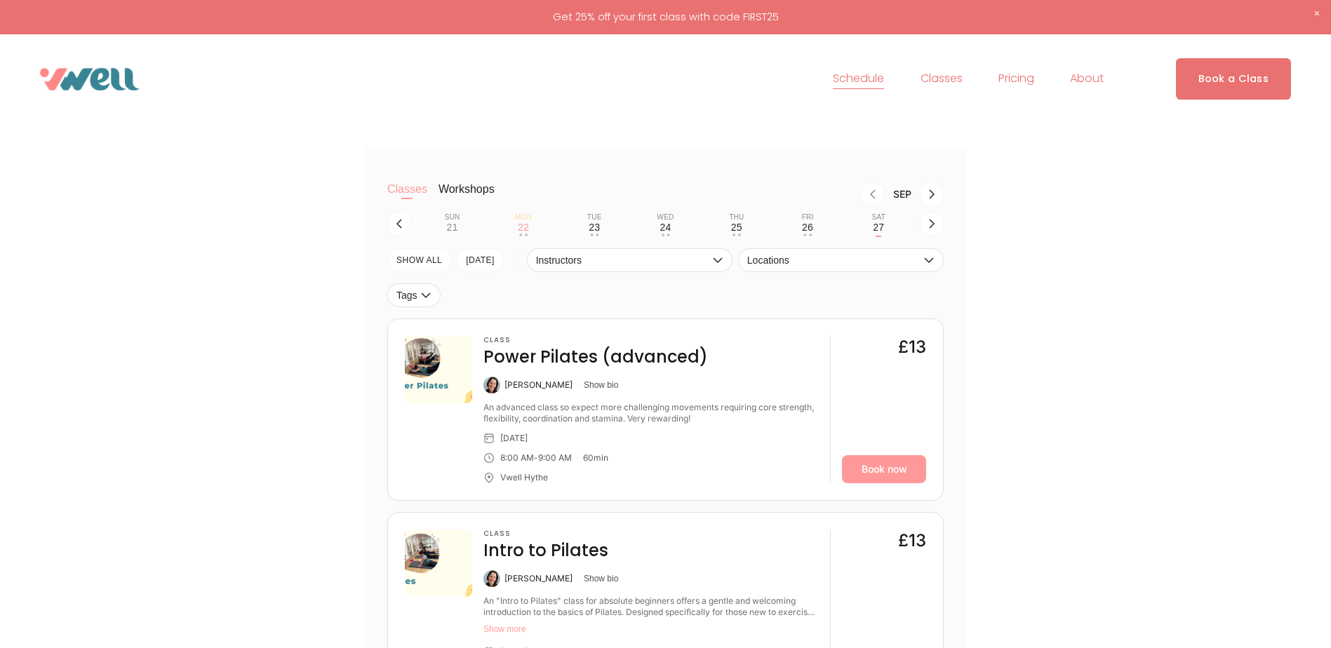
scroll to position [210, 0]
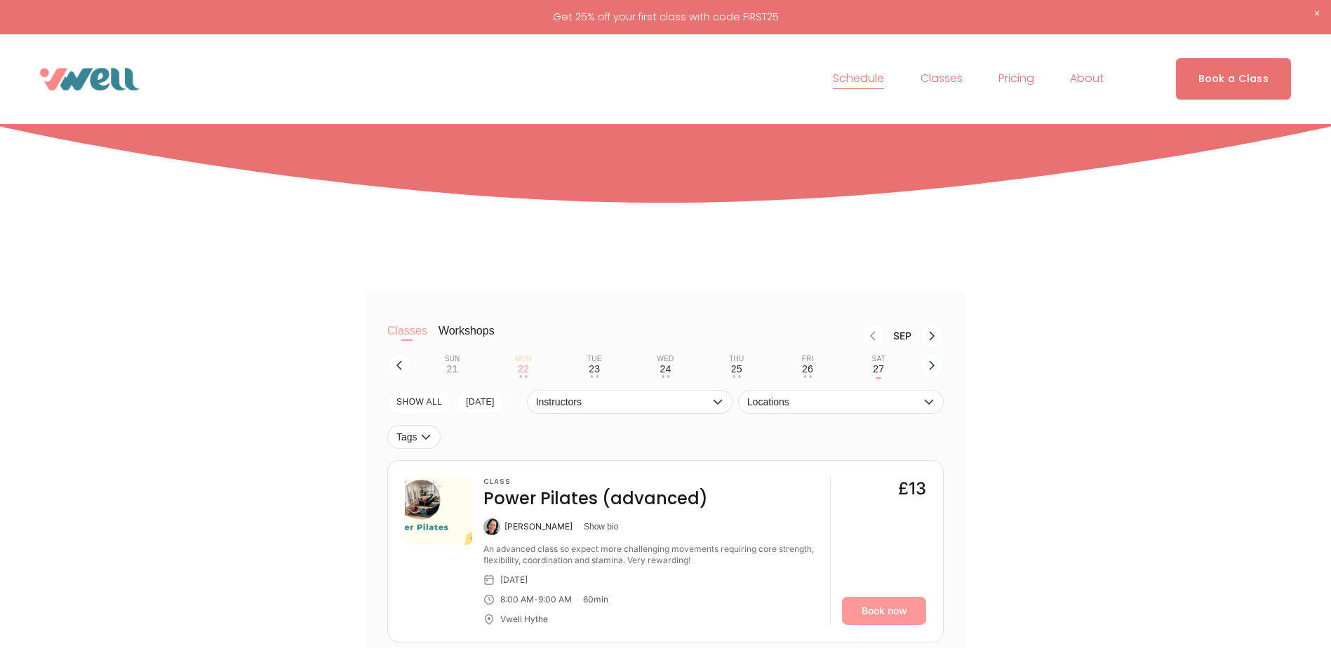
click at [932, 365] on icon "button" at bounding box center [931, 365] width 11 height 11
click at [450, 370] on div "28" at bounding box center [452, 368] width 11 height 11
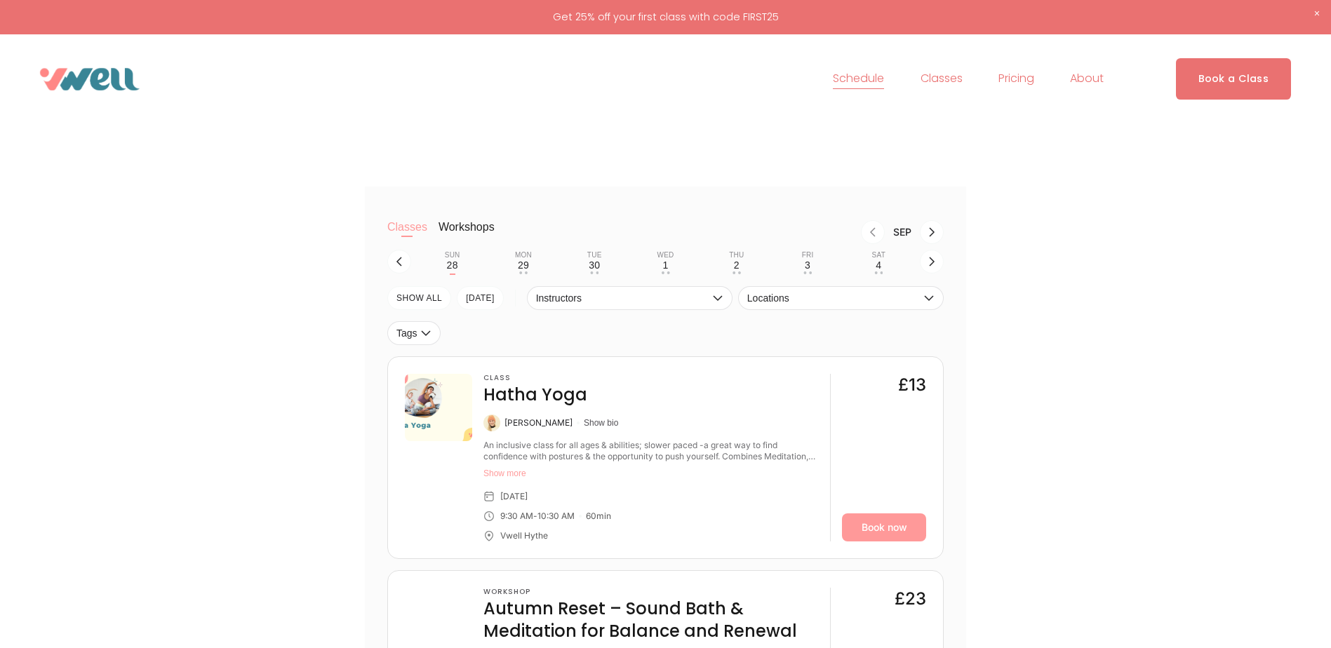
scroll to position [351, 0]
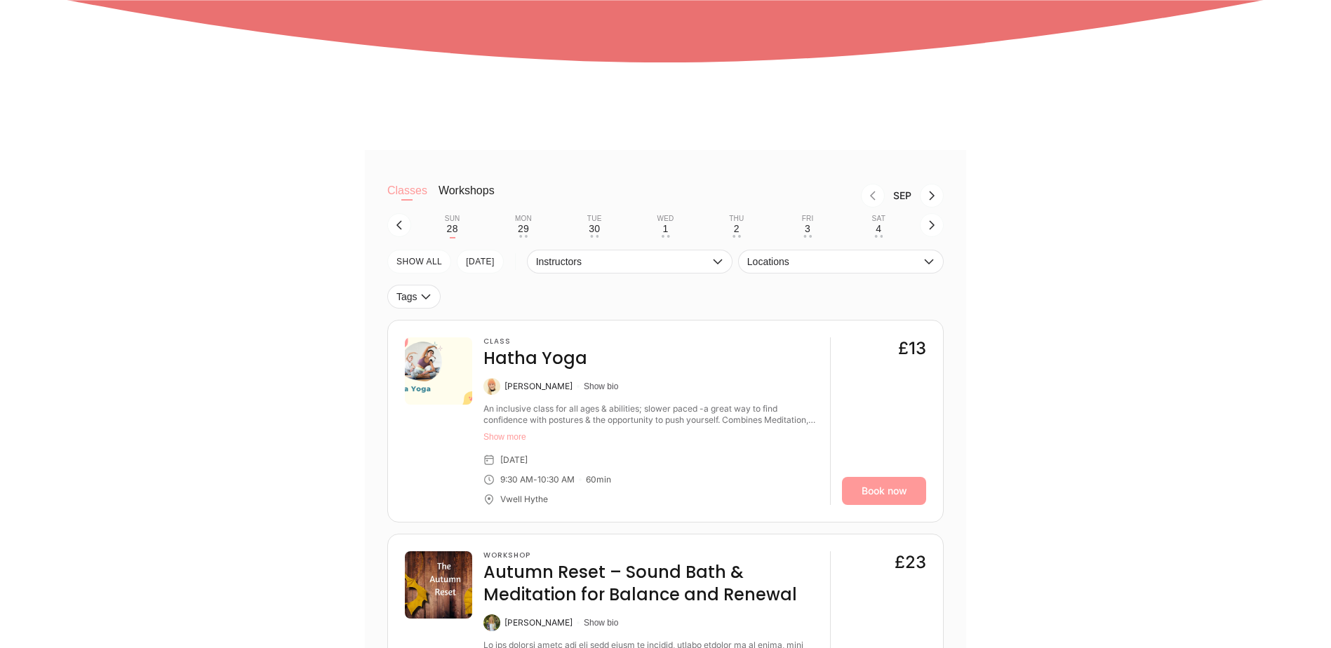
click at [519, 436] on button "Show more" at bounding box center [650, 437] width 335 height 11
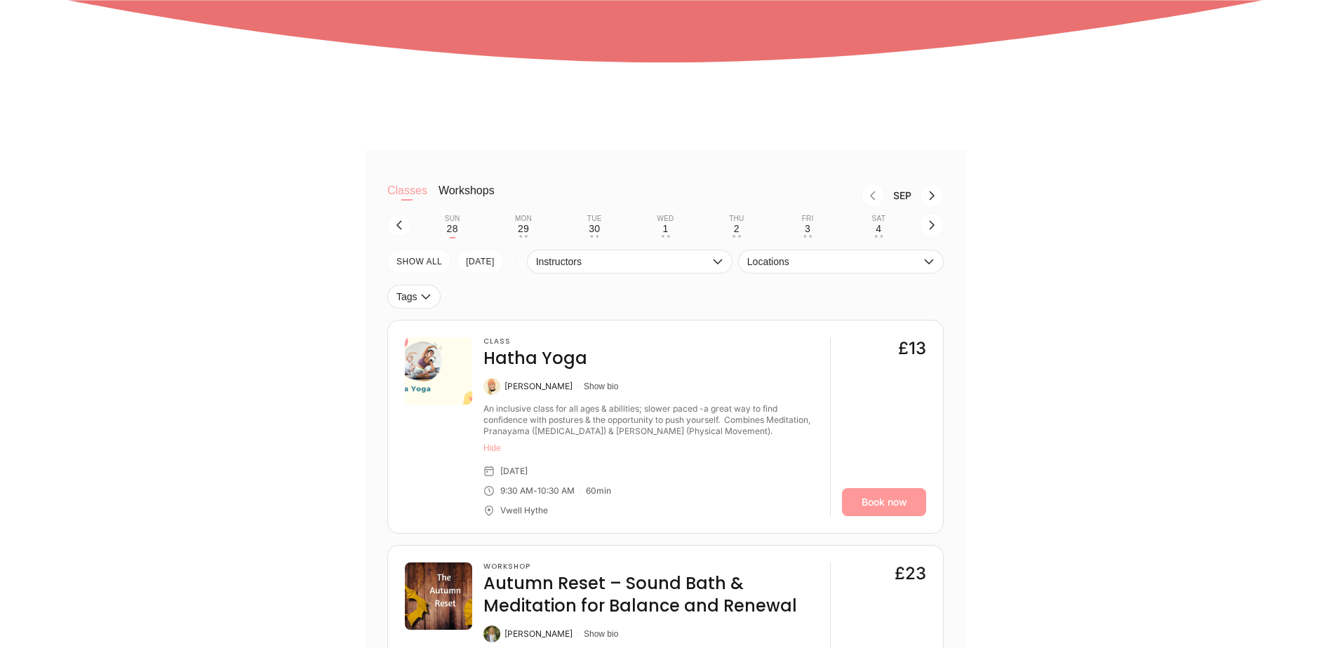
click at [948, 396] on div "Classes Workshops Sep Sun 28 Mon 29 • • Tue 30 • • Wed 1 • • Thu 2 • • Fri 3 • …" at bounding box center [665, 592] width 601 height 884
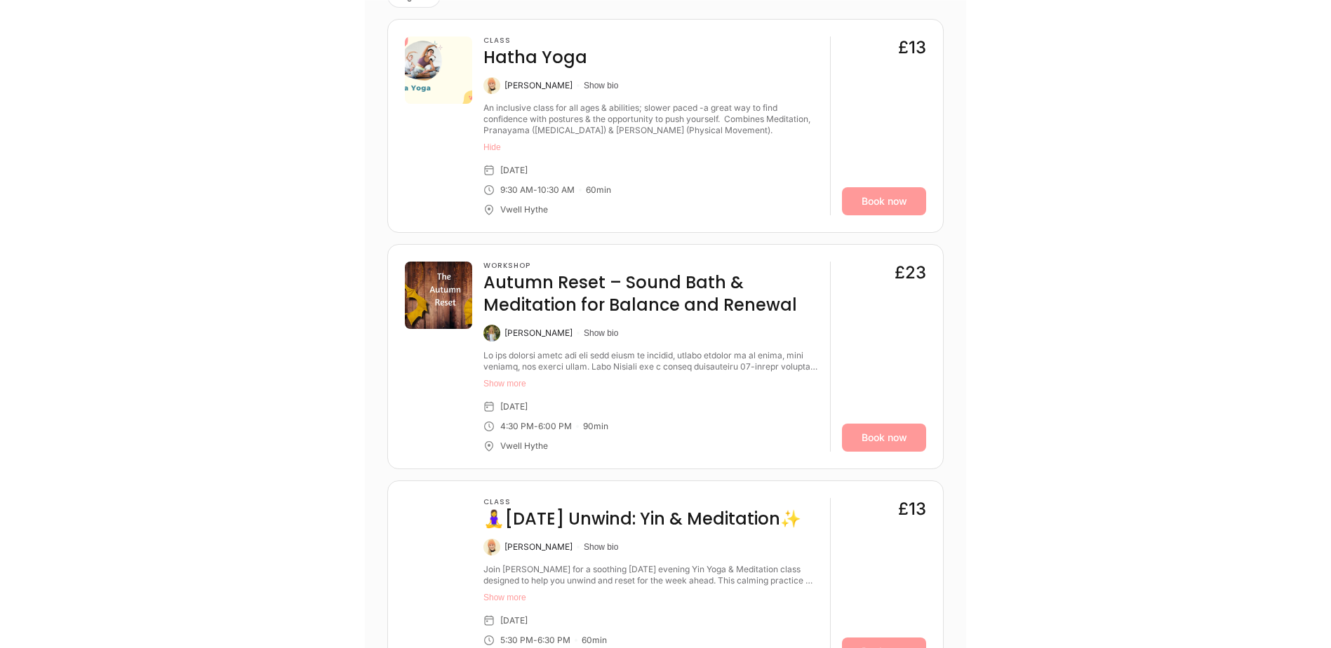
scroll to position [702, 0]
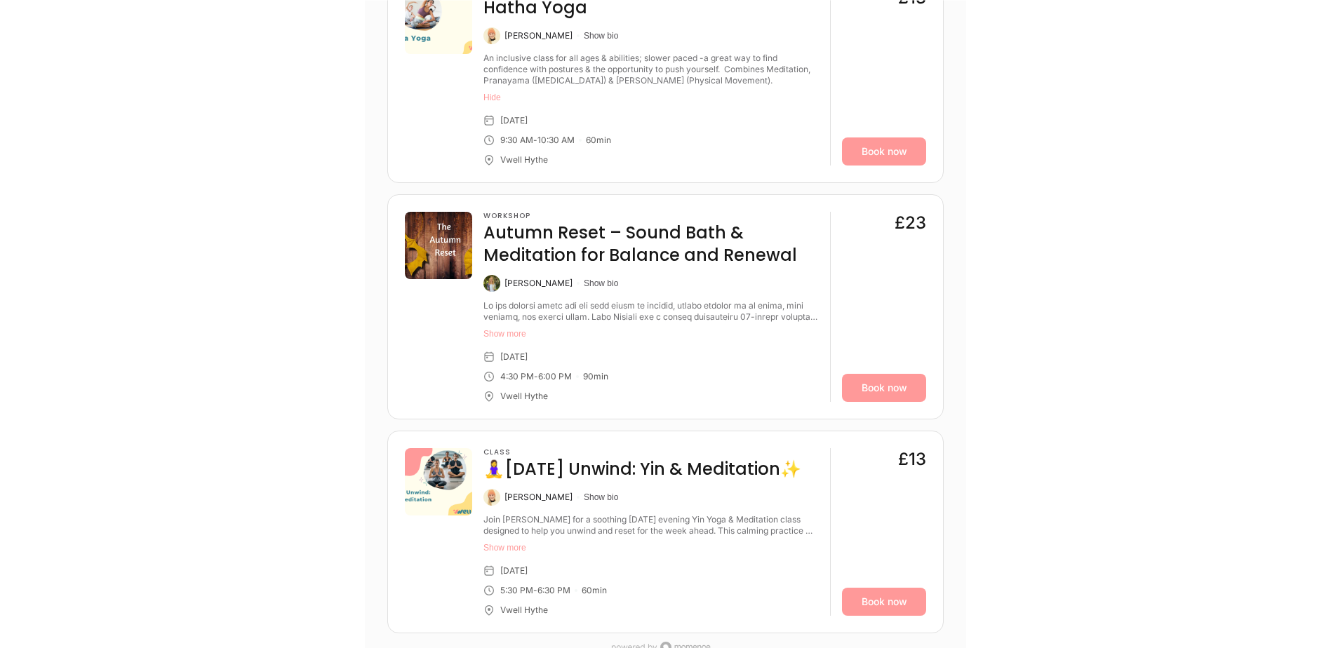
click at [991, 396] on div "Classes Workshops Sep Sun 28 Mon 29 • • Tue 30 • • Wed 1 • • Thu 2 • • Fri 3 • …" at bounding box center [666, 241] width 842 height 884
click at [973, 400] on div "Classes Workshops Sep Sun 28 Mon 29 • • Tue 30 • • Wed 1 • • Thu 2 • • Fri 3 • …" at bounding box center [666, 241] width 842 height 884
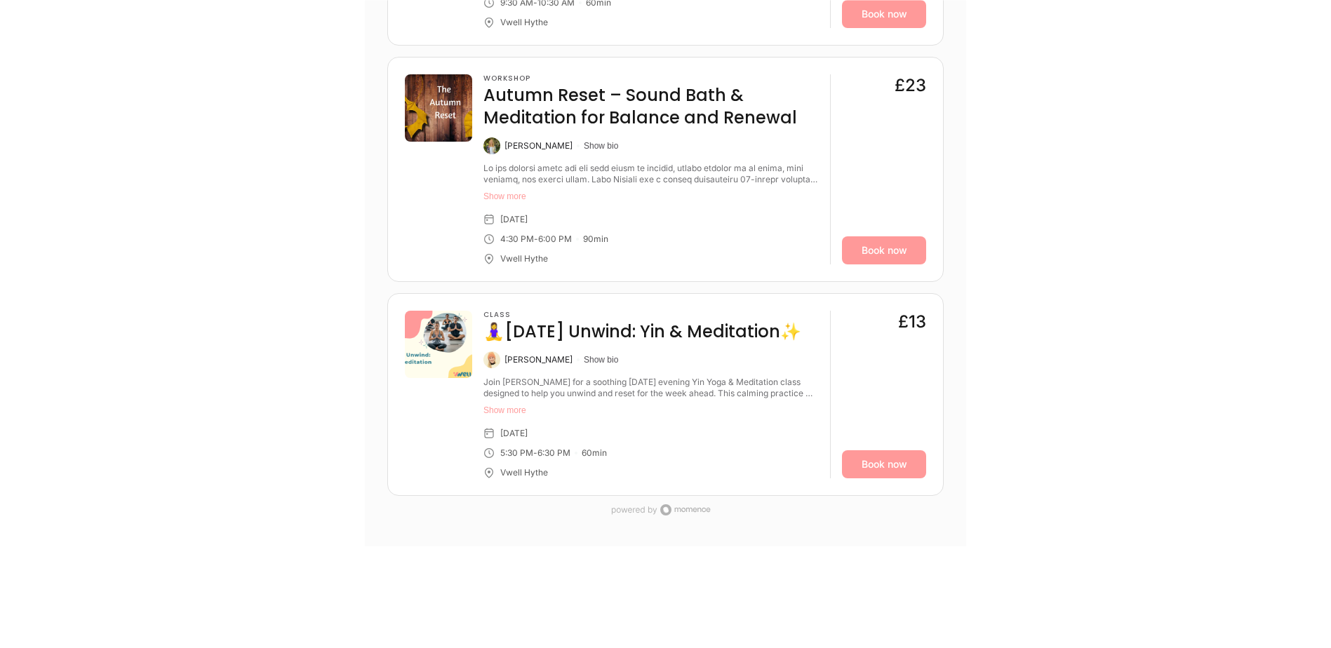
scroll to position [912, 0]
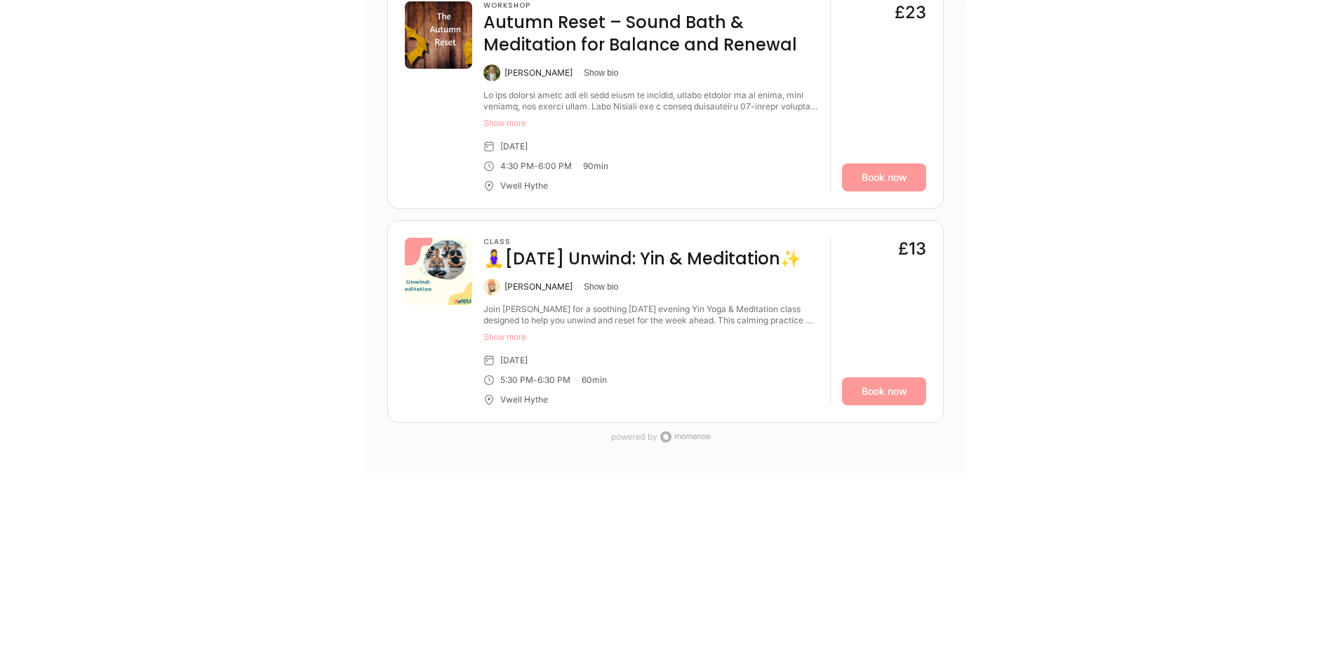
click at [344, 453] on div "Classes Workshops Sep Sun 28 Mon 29 • • Tue 30 • • Wed 1 • • Thu 2 • • Fri 3 • …" at bounding box center [666, 31] width 842 height 884
click at [963, 215] on div "Classes Workshops Sep Sun 28 Mon 29 • • Tue 30 • • Wed 1 • • Thu 2 • • Fri 3 • …" at bounding box center [665, 31] width 601 height 884
